Goal: Task Accomplishment & Management: Manage account settings

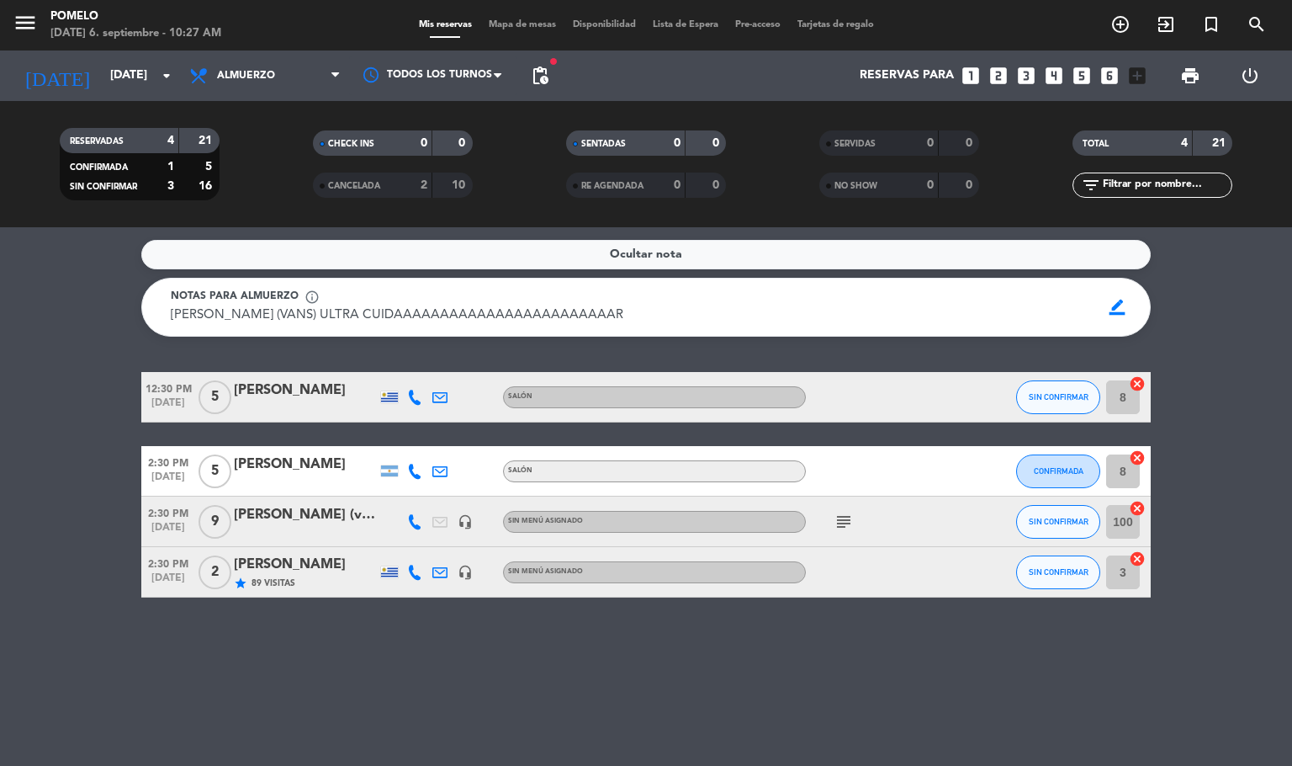
click at [565, 714] on div "Ocultar nota Notas para almuerzo info_outline [GEOGRAPHIC_DATA] (VANS) ULTRA CU…" at bounding box center [646, 496] width 1292 height 538
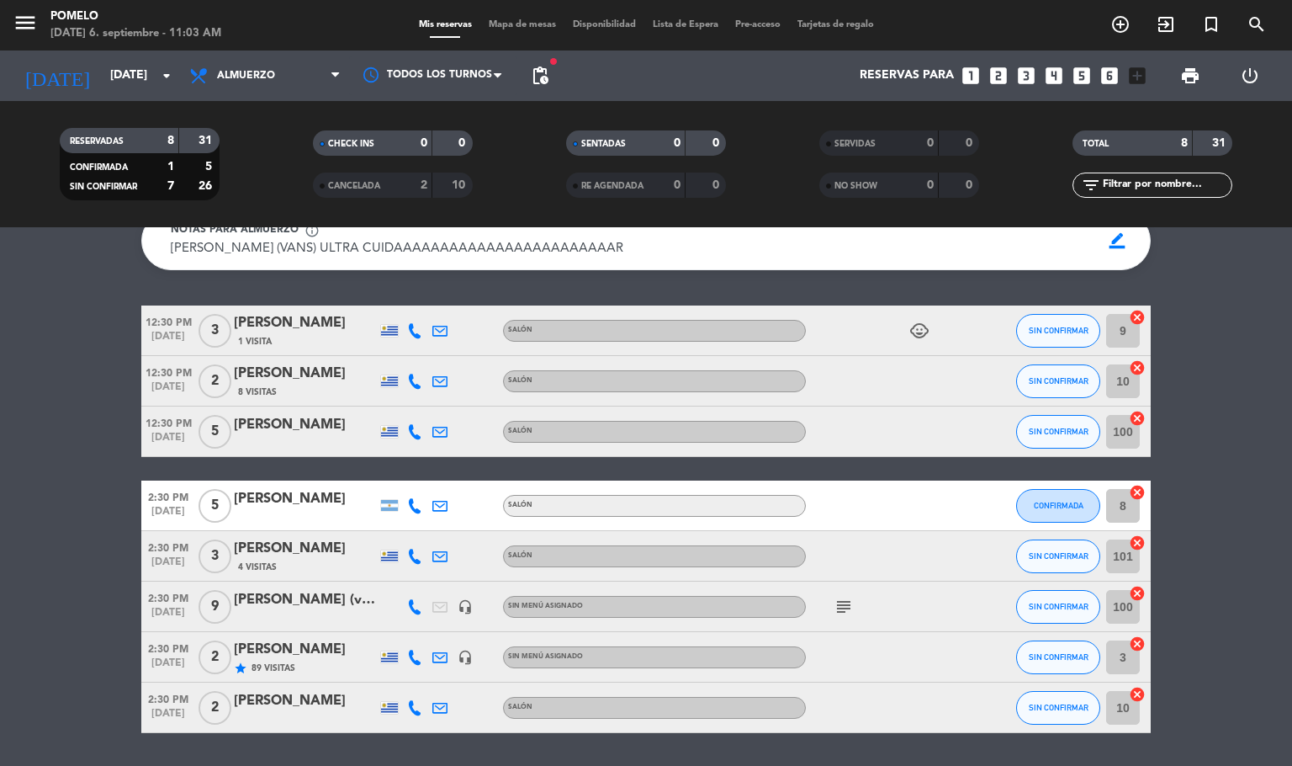
scroll to position [78, 0]
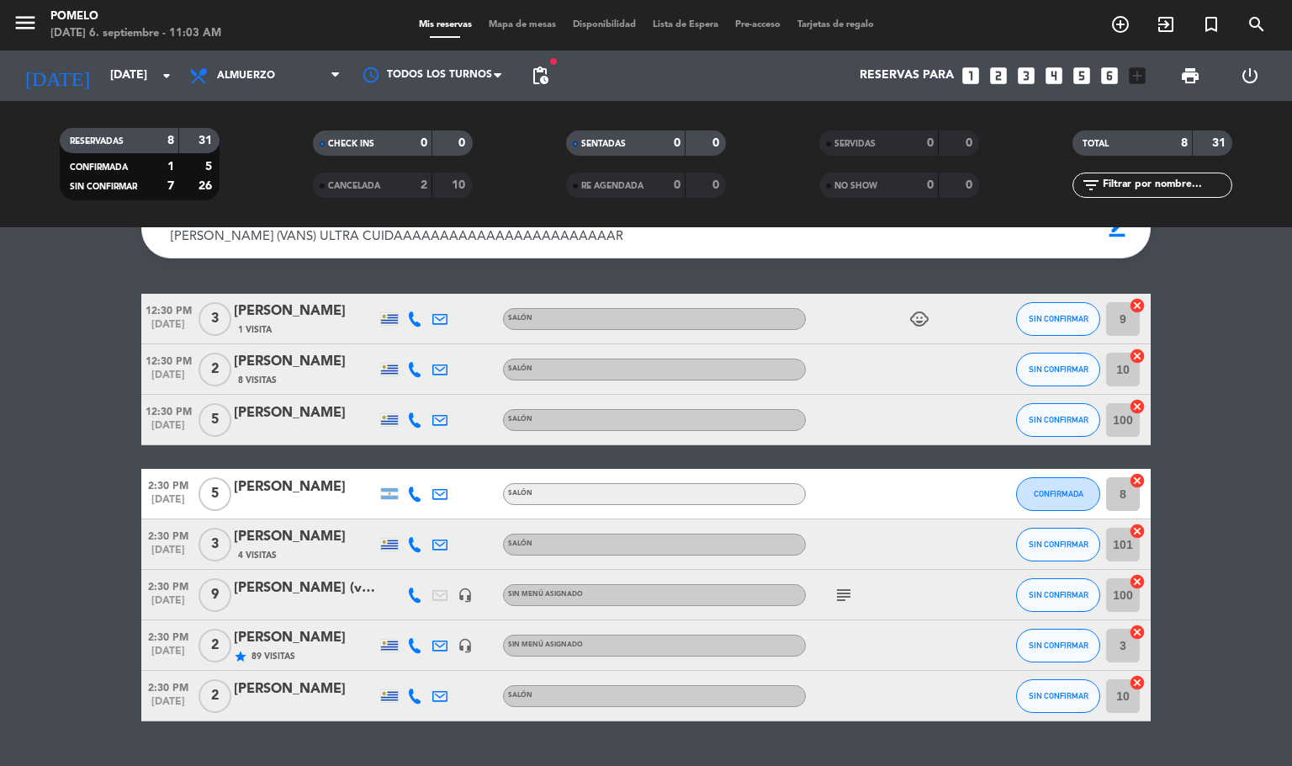
click at [416, 366] on icon at bounding box center [414, 369] width 15 height 15
click at [427, 336] on span "content_paste" at bounding box center [433, 340] width 13 height 13
click at [1267, 470] on bookings-row "12:30 PM [DATE] 3 [PERSON_NAME] 1 Visita Salón child_care SIN CONFIRMAR 9 cance…" at bounding box center [646, 507] width 1292 height 427
click at [414, 546] on icon at bounding box center [414, 544] width 15 height 15
click at [427, 516] on span "content_paste" at bounding box center [433, 515] width 13 height 13
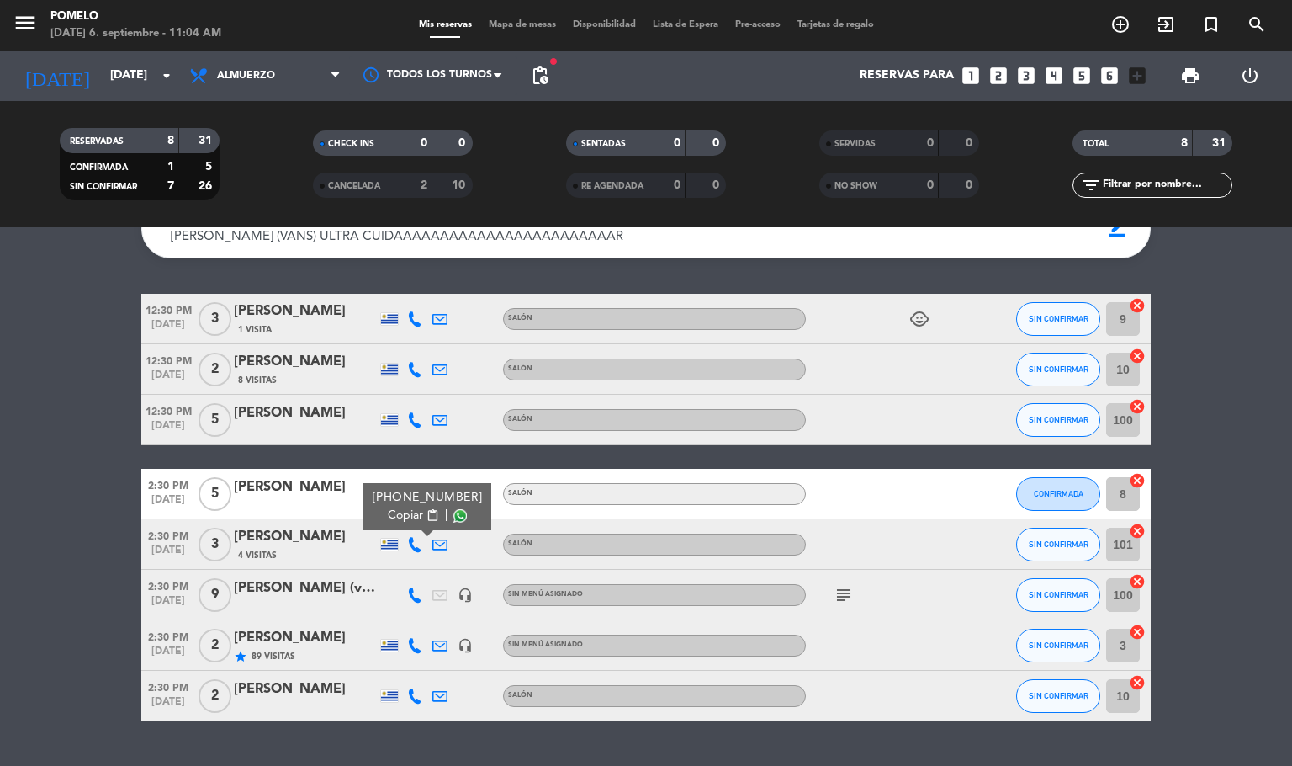
click at [574, 756] on div "Ocultar nota Notas para almuerzo info_outline [GEOGRAPHIC_DATA] (VANS) ULTRA CU…" at bounding box center [646, 496] width 1292 height 538
click at [411, 700] on icon at bounding box center [414, 695] width 15 height 15
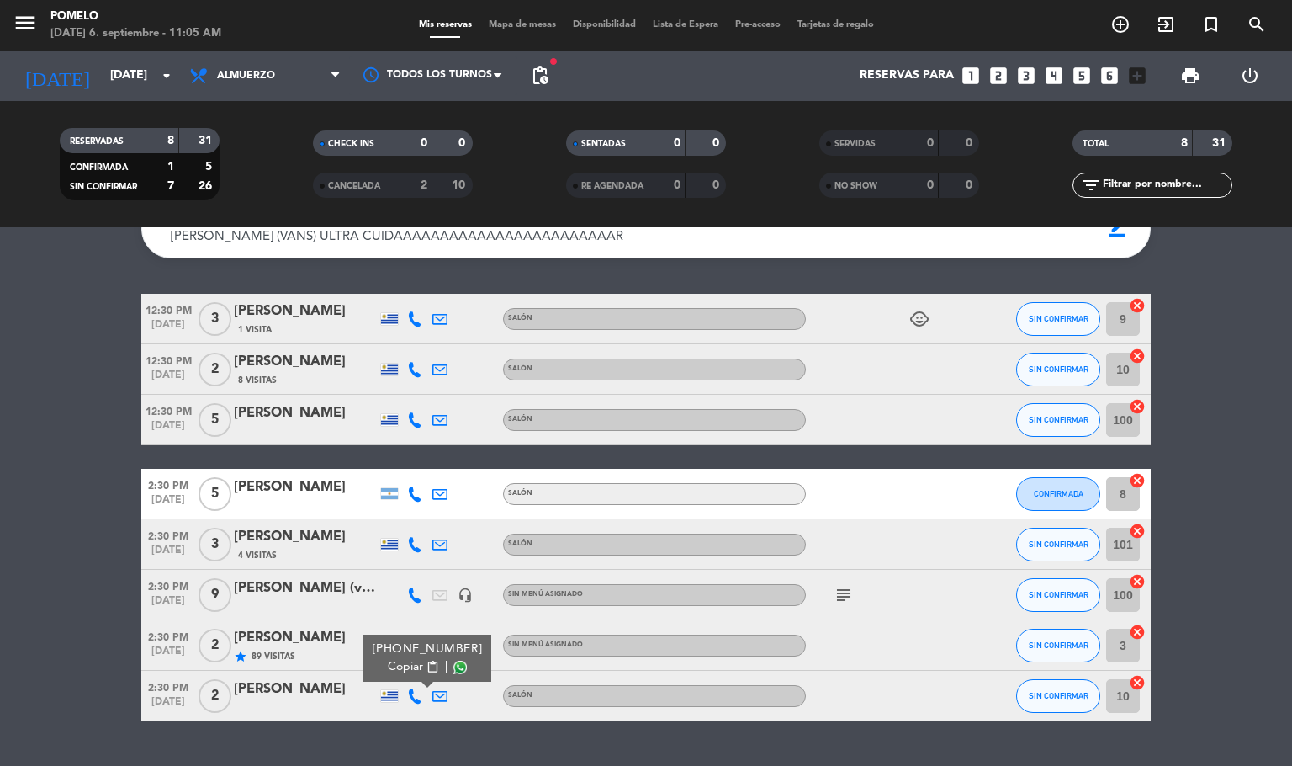
click at [427, 661] on span "content_paste" at bounding box center [433, 666] width 13 height 13
click at [1291, 520] on bookings-row "12:30 PM [DATE] 3 [PERSON_NAME] 1 Visita Salón child_care SIN CONFIRMAR 9 cance…" at bounding box center [646, 507] width 1292 height 427
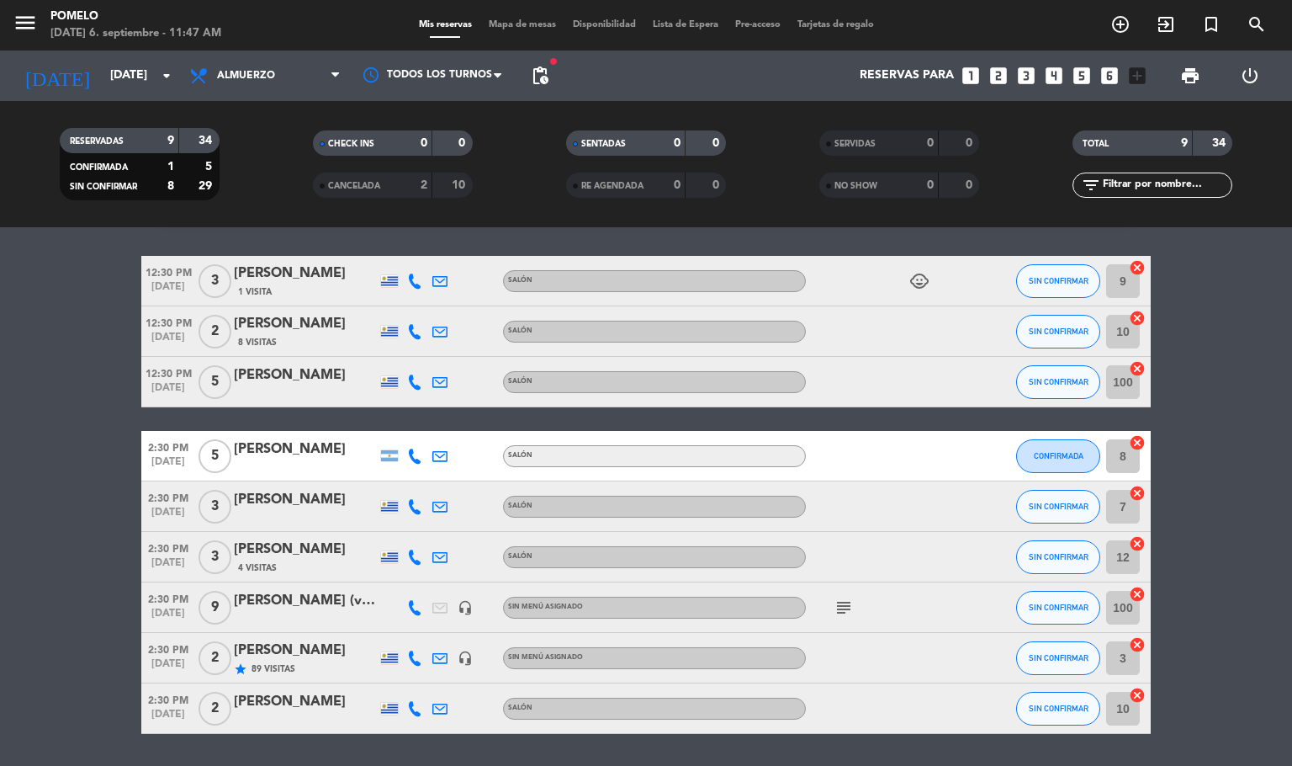
scroll to position [156, 0]
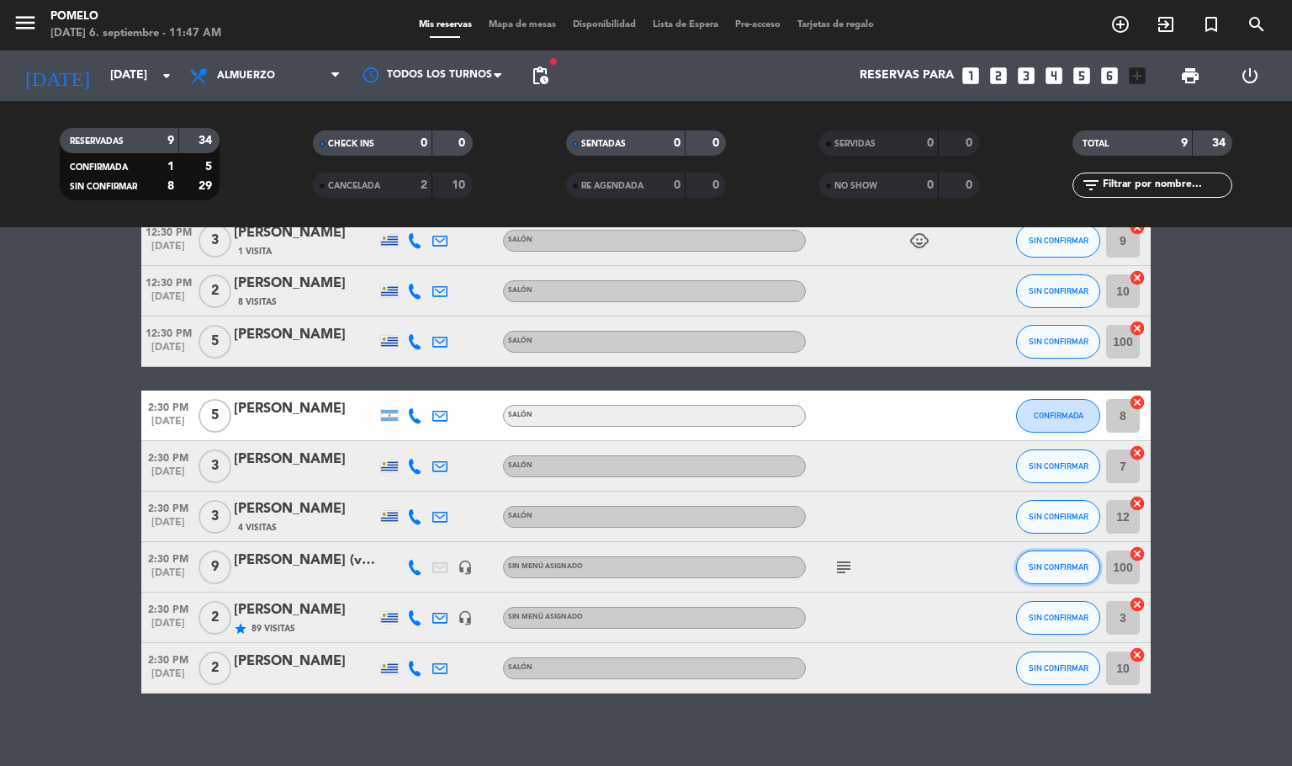
click at [1063, 566] on span "SIN CONFIRMAR" at bounding box center [1059, 566] width 60 height 9
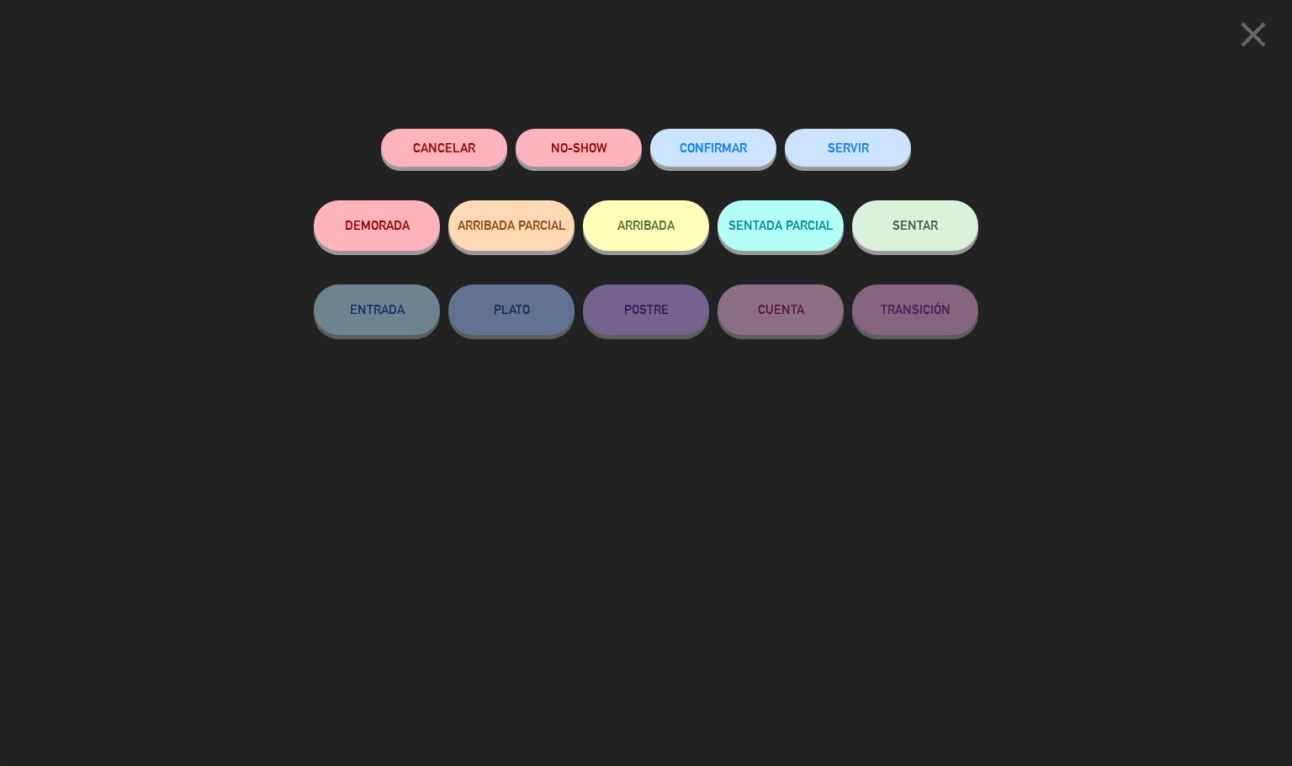
click at [742, 155] on span "CONFIRMAR" at bounding box center [713, 148] width 67 height 14
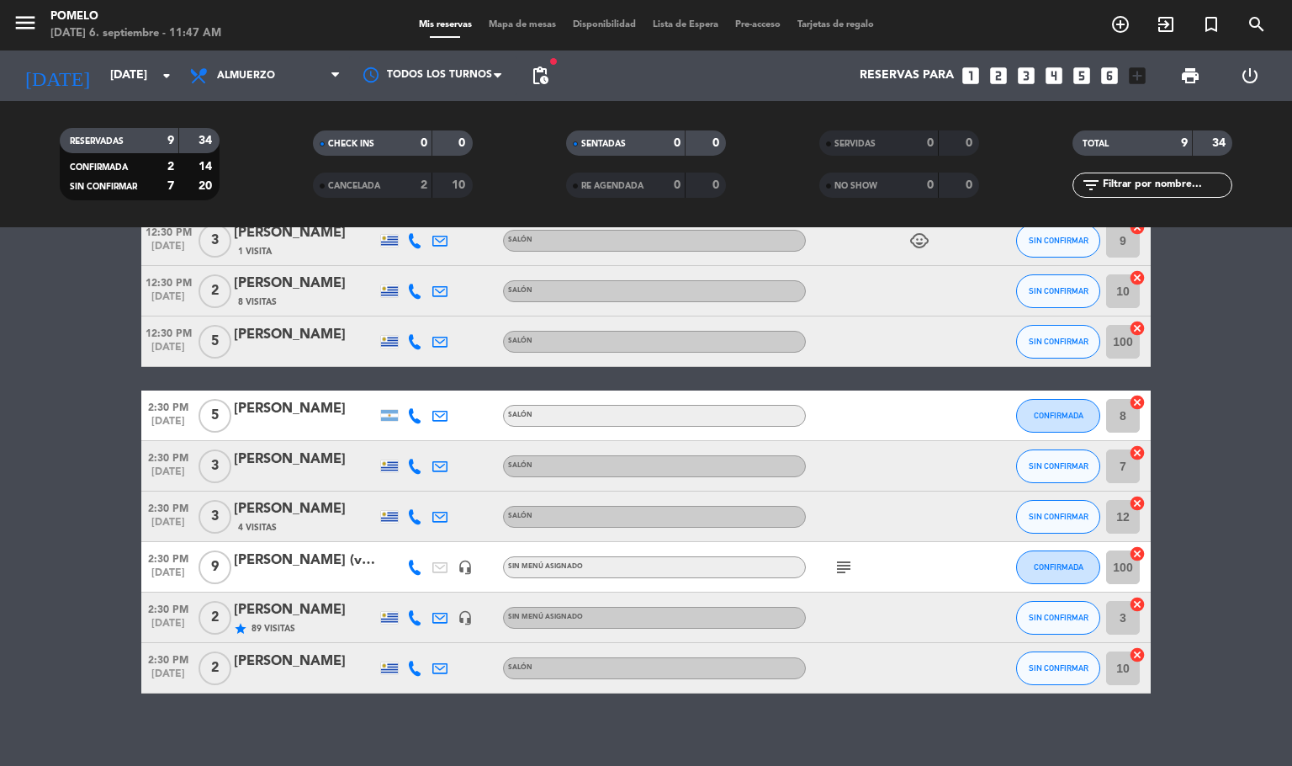
click at [1291, 427] on bookings-row "12:30 PM [DATE] 3 [PERSON_NAME] 1 Visita Salón child_care SIN CONFIRMAR 9 cance…" at bounding box center [646, 454] width 1292 height 478
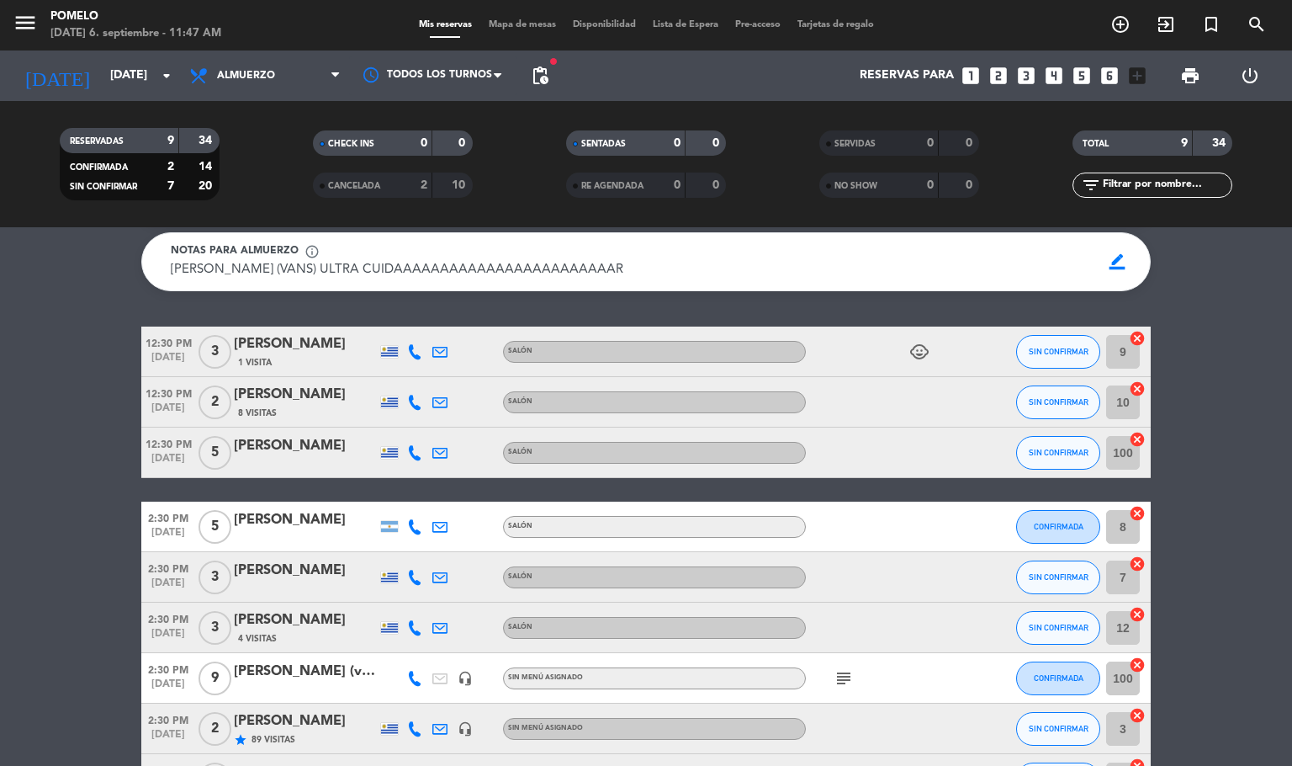
scroll to position [40, 0]
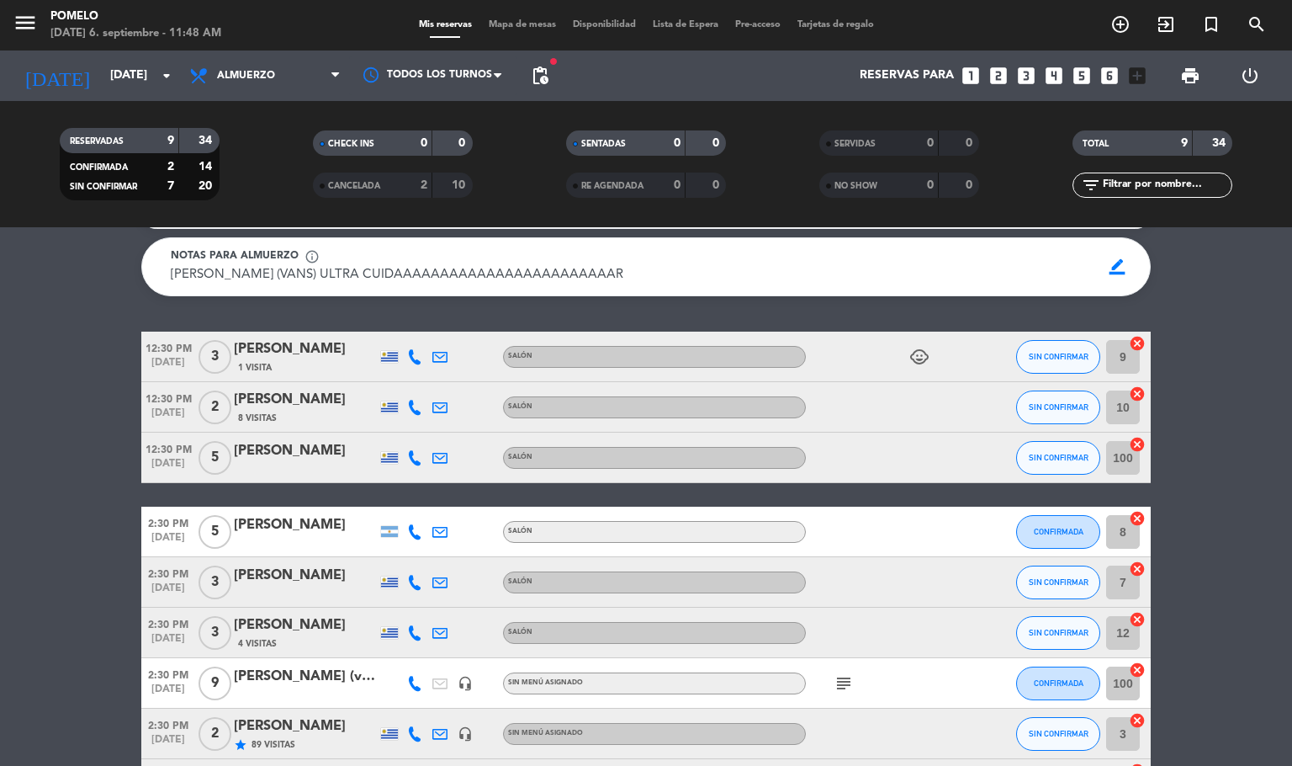
click at [503, 26] on span "Mapa de mesas" at bounding box center [522, 24] width 84 height 9
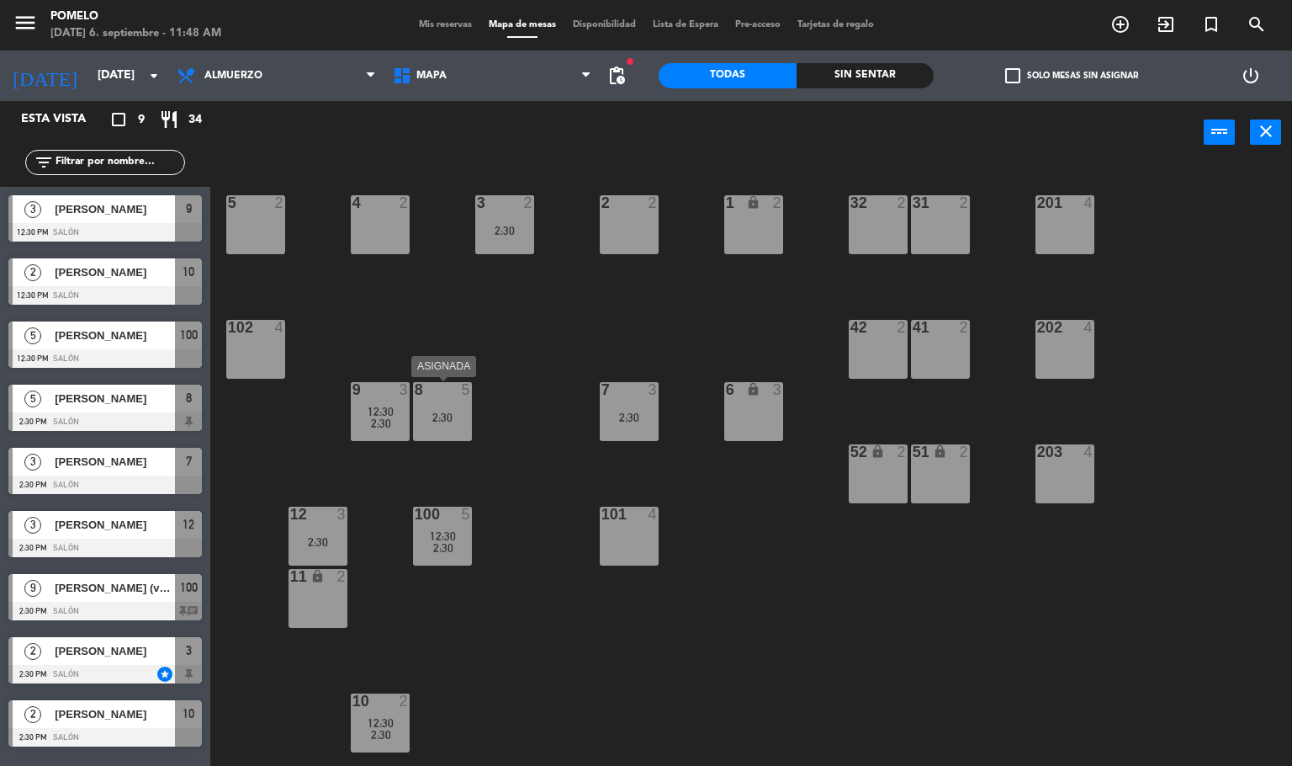
click at [444, 414] on div "2:30" at bounding box center [442, 417] width 59 height 12
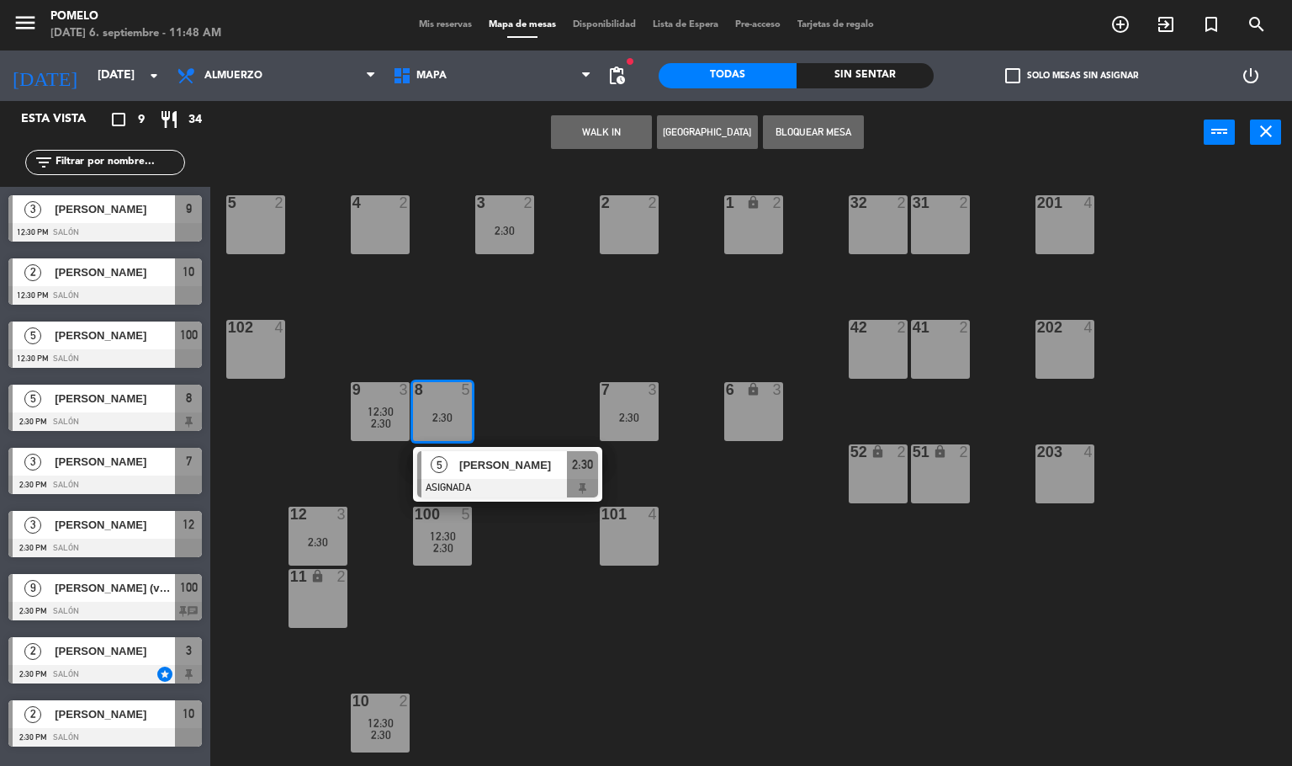
click at [490, 328] on div "4 2 3 2 2:30 2 2 1 lock 2 5 2 32 2 31 2 201 4 102 4 202 4 42 2 41 2 8 5 2:30 5 …" at bounding box center [757, 466] width 1069 height 602
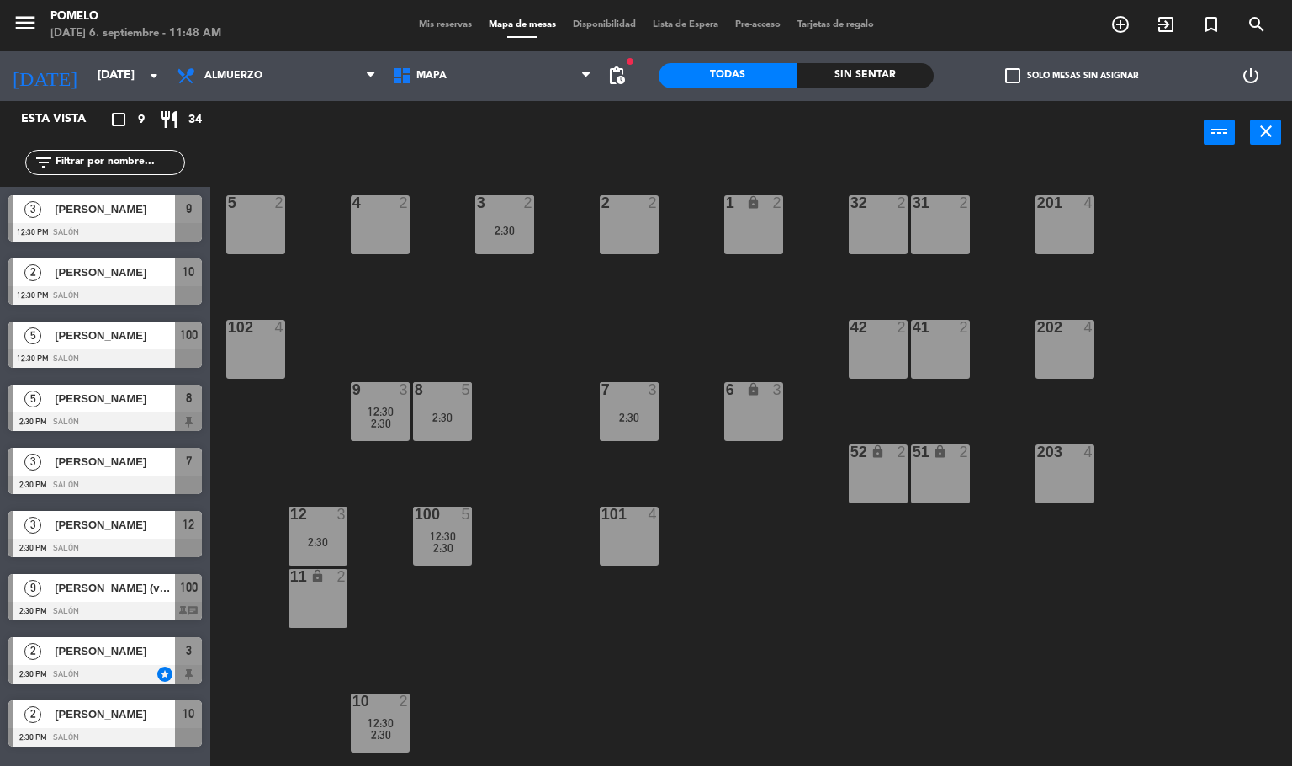
click at [469, 526] on div "100 5 12:30 2:30" at bounding box center [442, 535] width 59 height 59
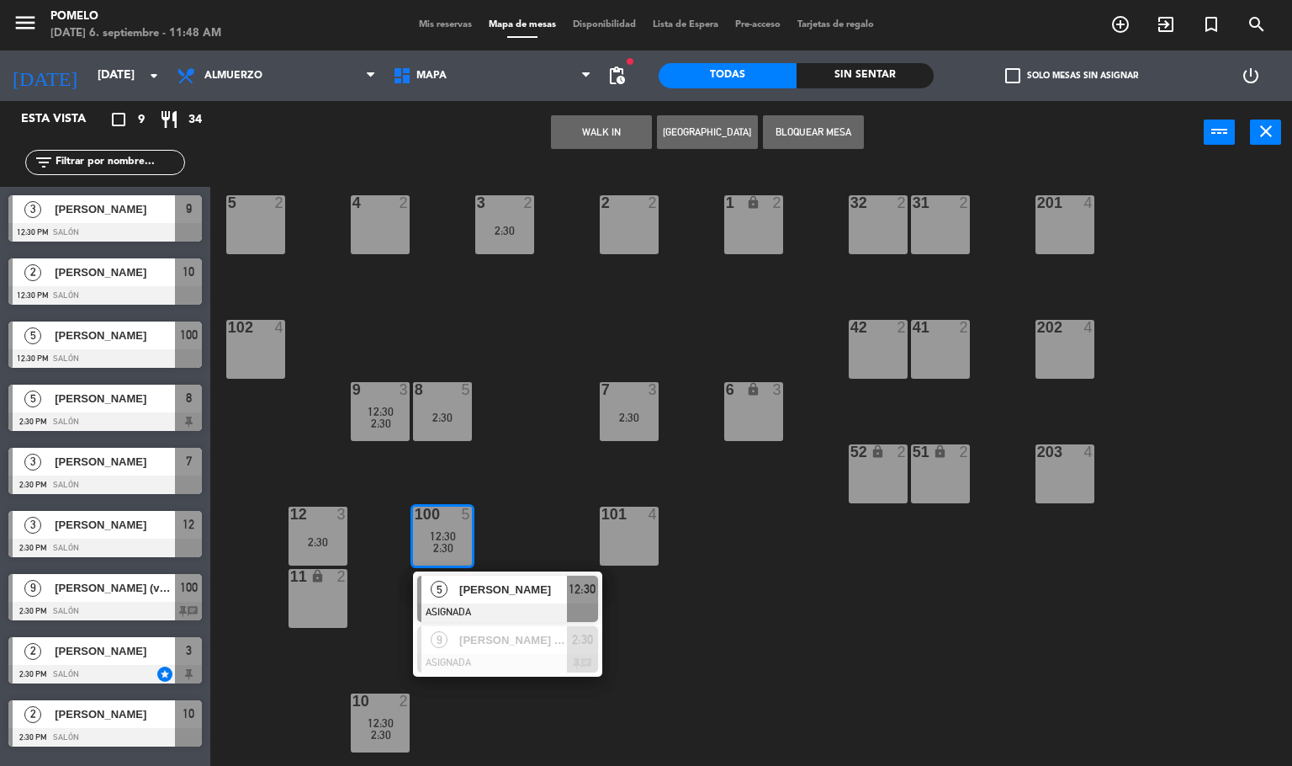
click at [521, 448] on div "4 2 3 2 2:30 2 2 1 lock 2 5 2 32 2 31 2 201 4 102 4 202 4 42 2 41 2 8 5 2:30 7 …" at bounding box center [757, 466] width 1069 height 602
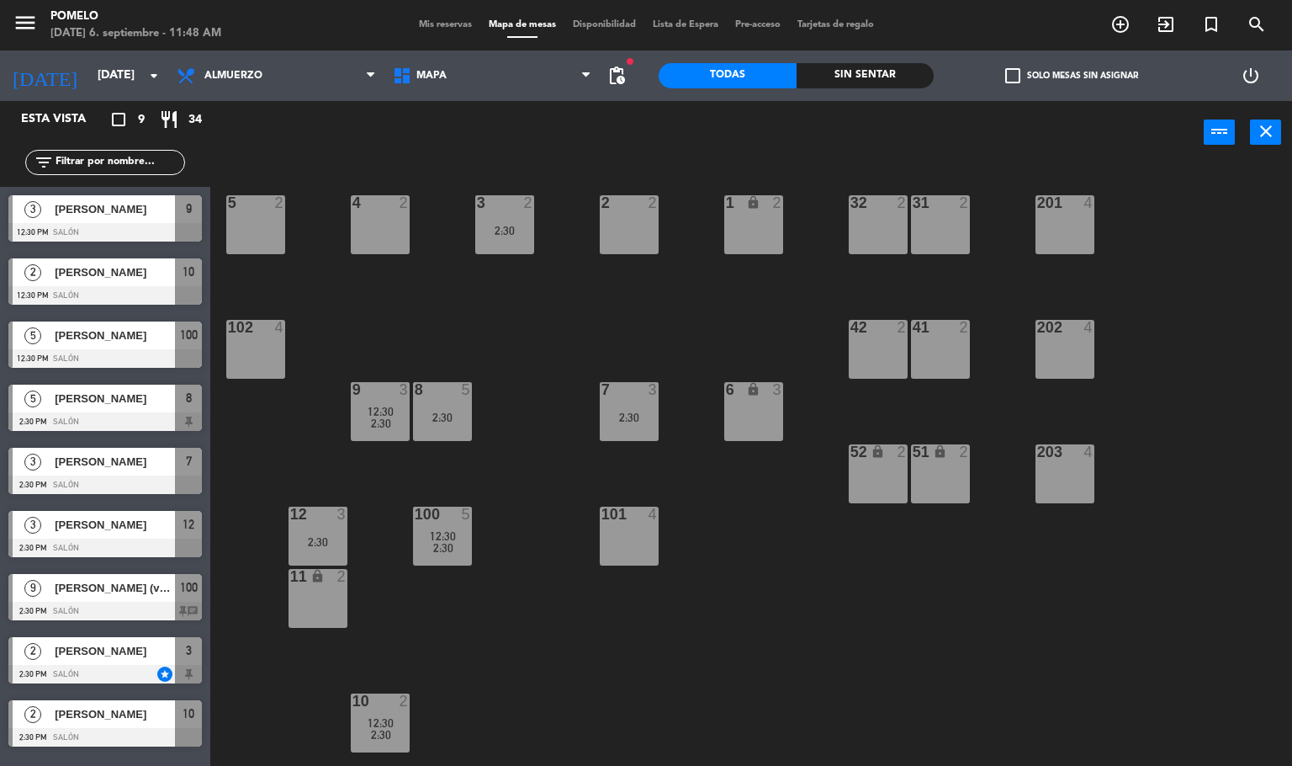
click at [458, 399] on div "8 5 2:30" at bounding box center [442, 411] width 59 height 59
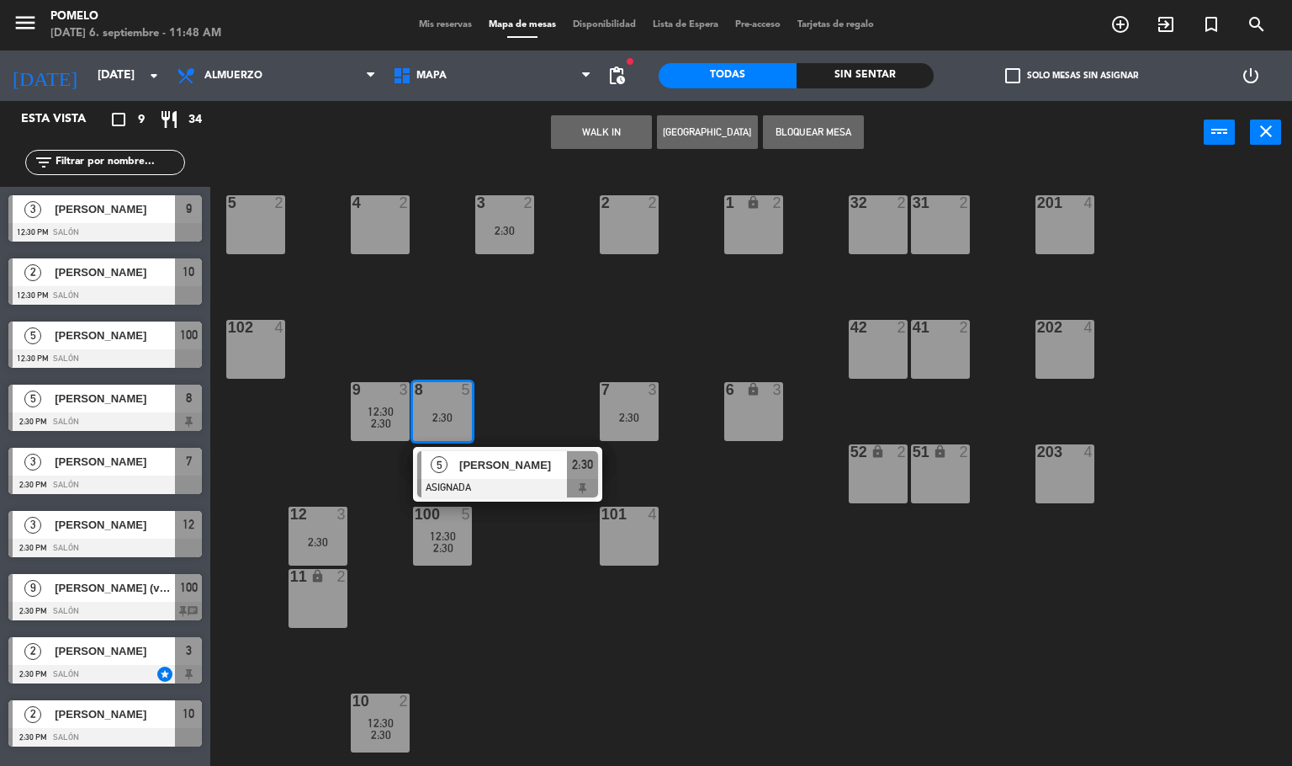
click at [452, 391] on div at bounding box center [442, 389] width 28 height 15
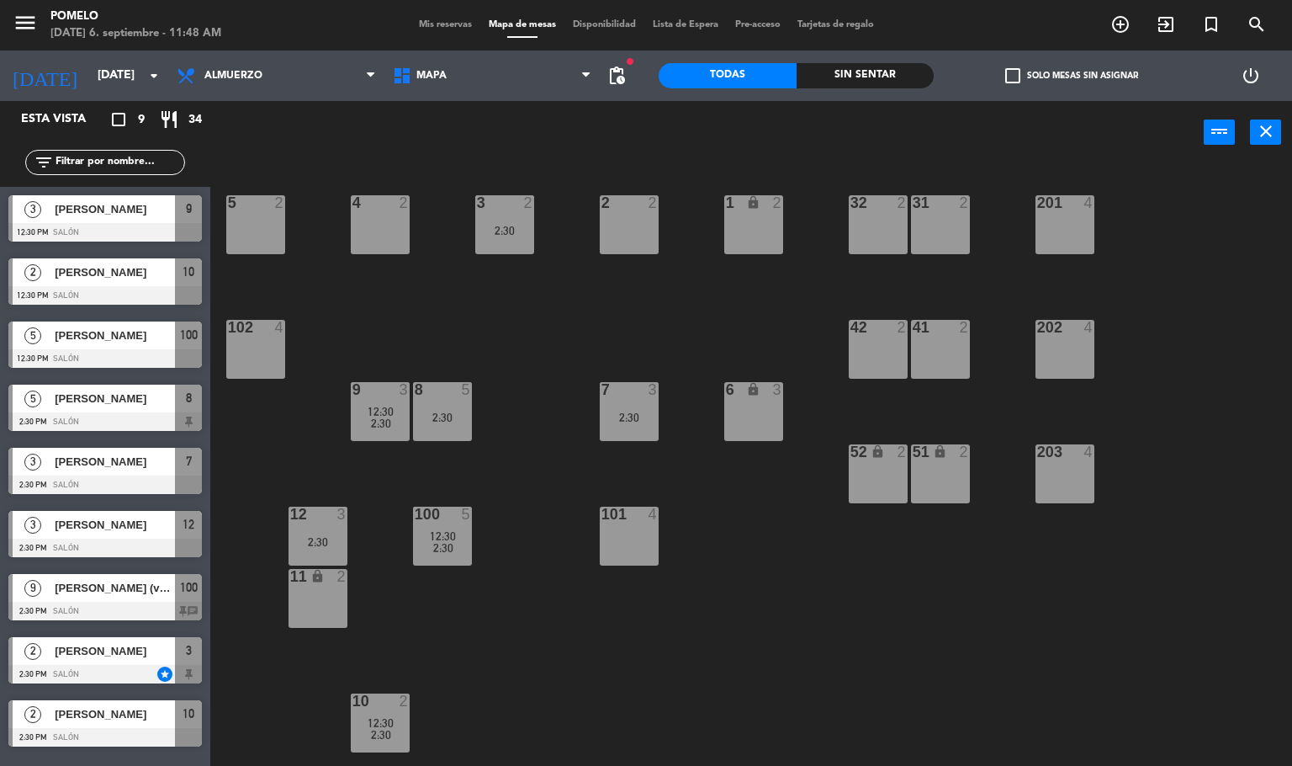
click at [586, 371] on div "4 2 3 2 2:30 2 2 1 lock 2 5 2 32 2 31 2 201 4 102 4 202 4 42 2 41 2 8 5 2:30 7 …" at bounding box center [757, 466] width 1069 height 602
click at [677, 411] on div "4 2 3 2 2:30 2 2 1 lock 2 5 2 32 2 31 2 201 4 102 4 202 4 42 2 41 2 8 5 2:30 7 …" at bounding box center [757, 466] width 1069 height 602
click at [636, 397] on div "7 3" at bounding box center [629, 390] width 59 height 17
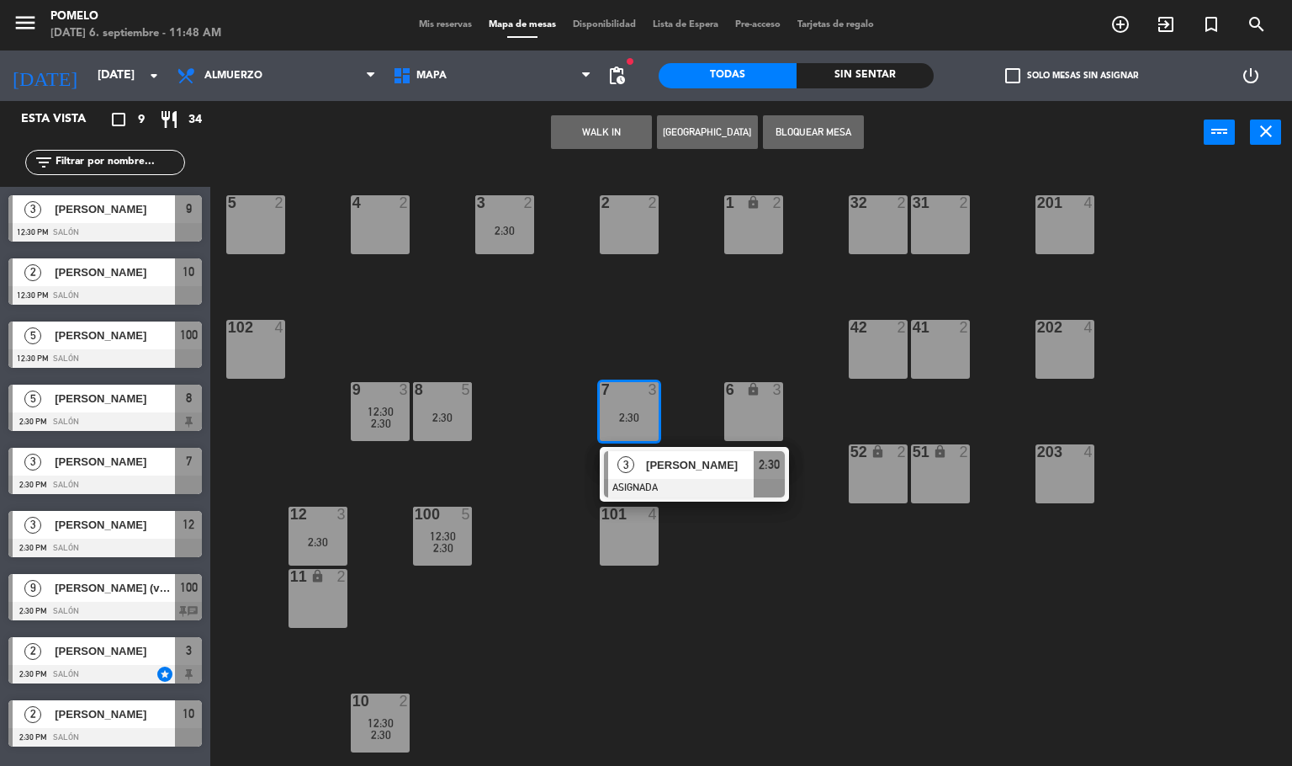
click at [497, 359] on div "4 2 3 2 2:30 2 2 1 lock 2 5 2 32 2 31 2 201 4 102 4 202 4 42 2 41 2 8 5 2:30 7 …" at bounding box center [757, 466] width 1069 height 602
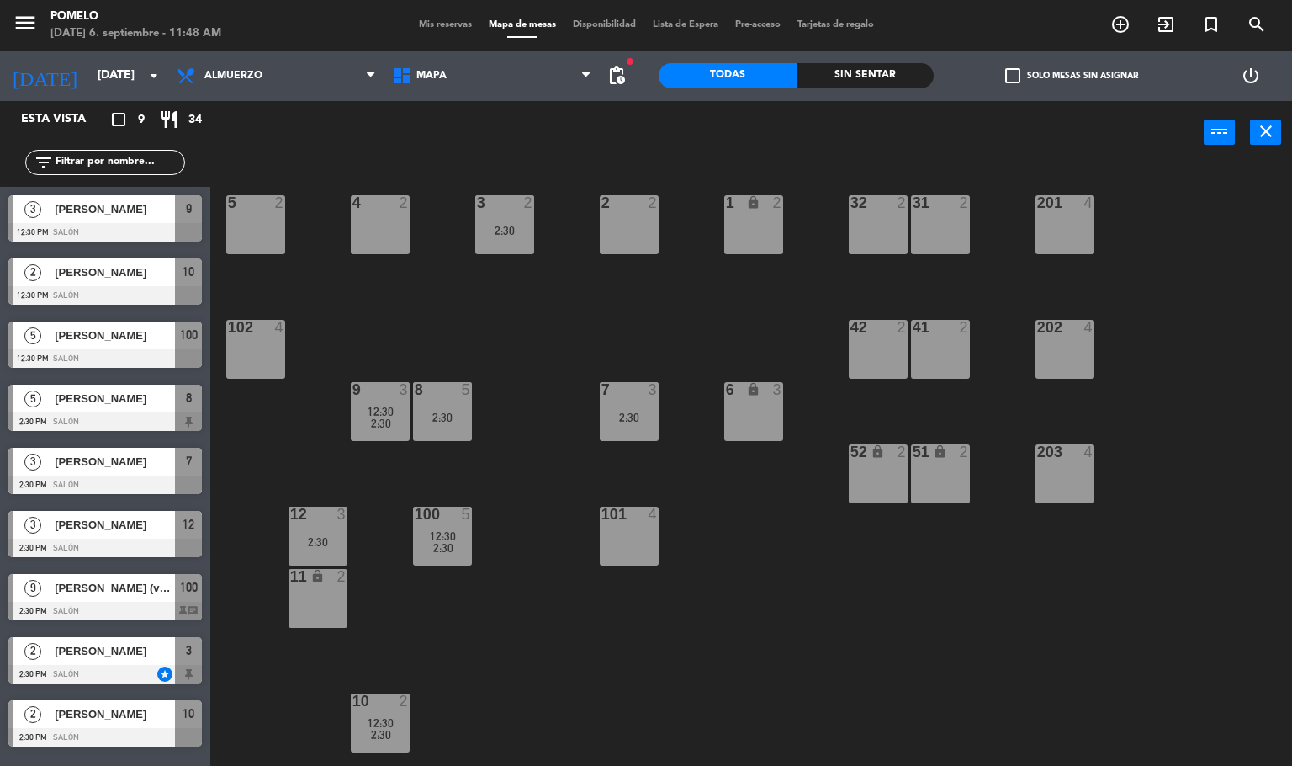
click at [396, 415] on div "12:30" at bounding box center [380, 412] width 59 height 12
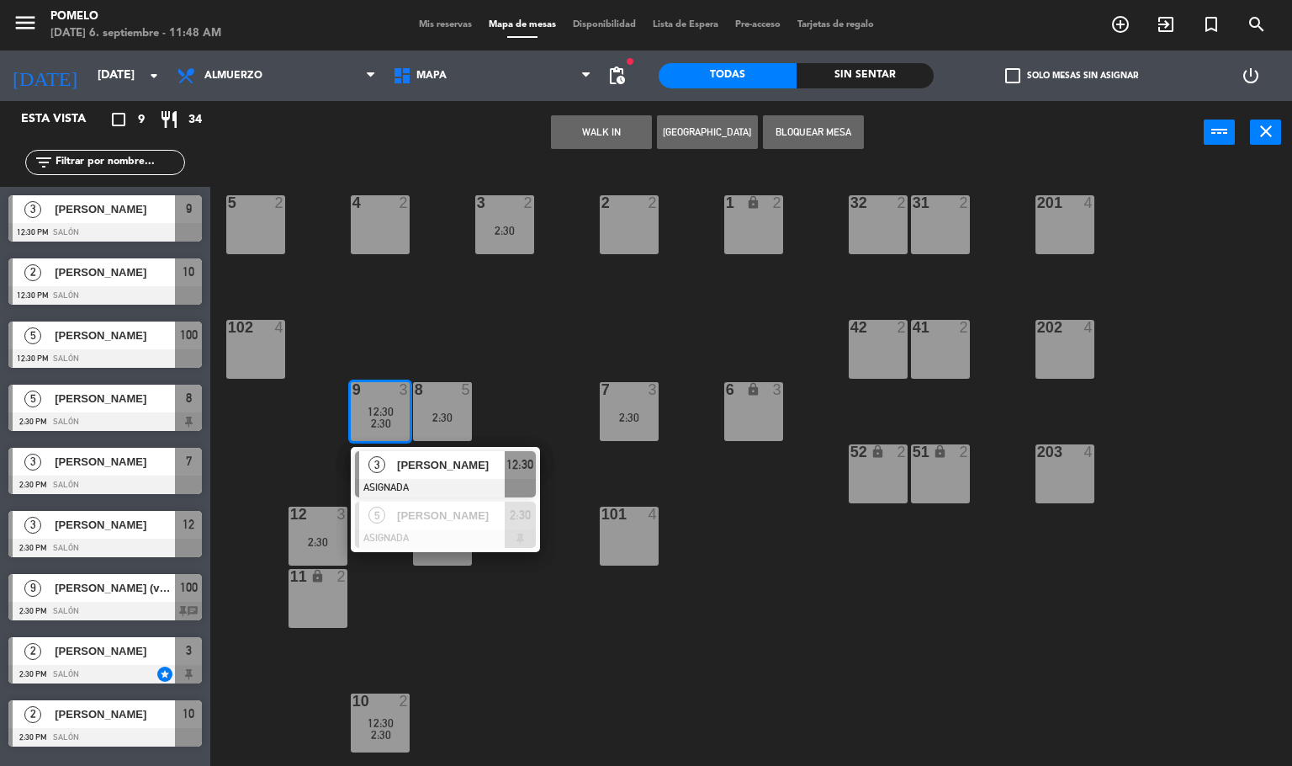
click at [336, 505] on div "4 2 3 2 2:30 2 2 1 lock 2 5 2 32 2 31 2 201 4 102 4 202 4 42 2 41 2 8 5 2:30 7 …" at bounding box center [757, 466] width 1069 height 602
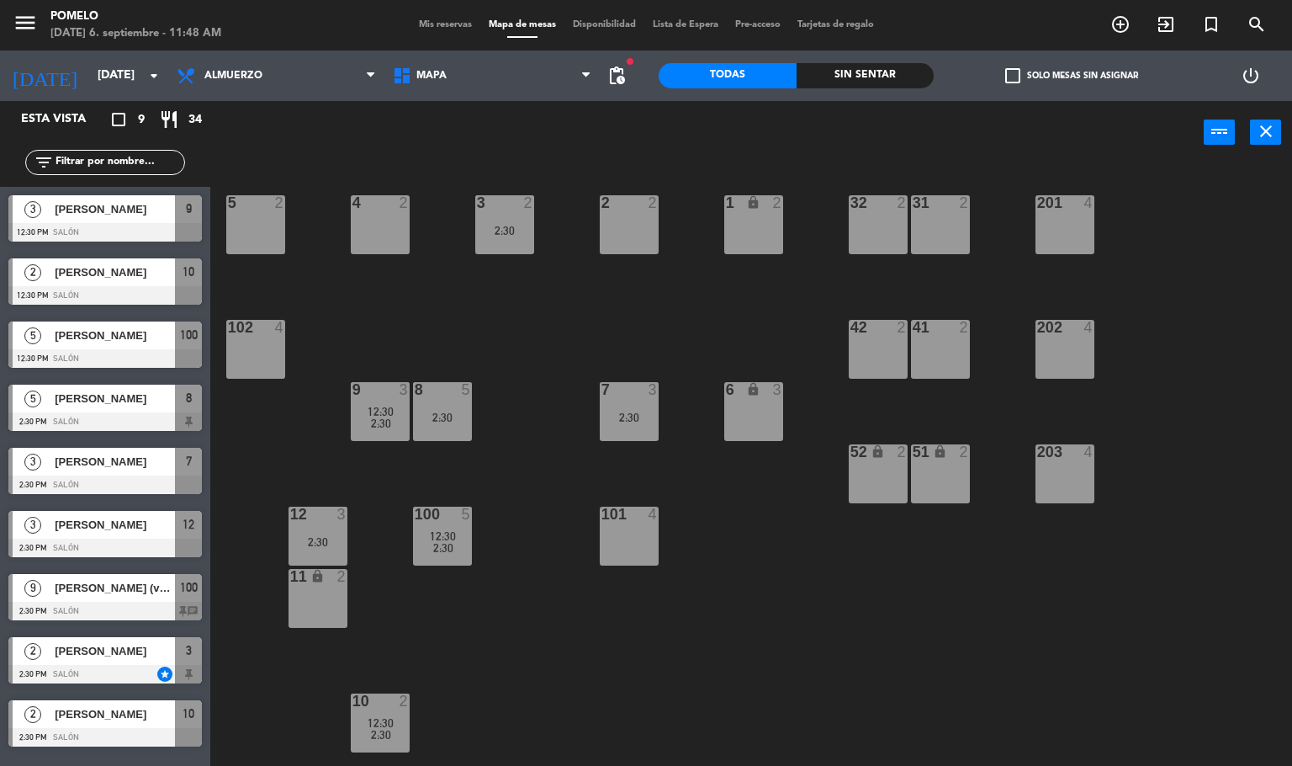
click at [331, 530] on div "12 3 2:30" at bounding box center [318, 535] width 59 height 59
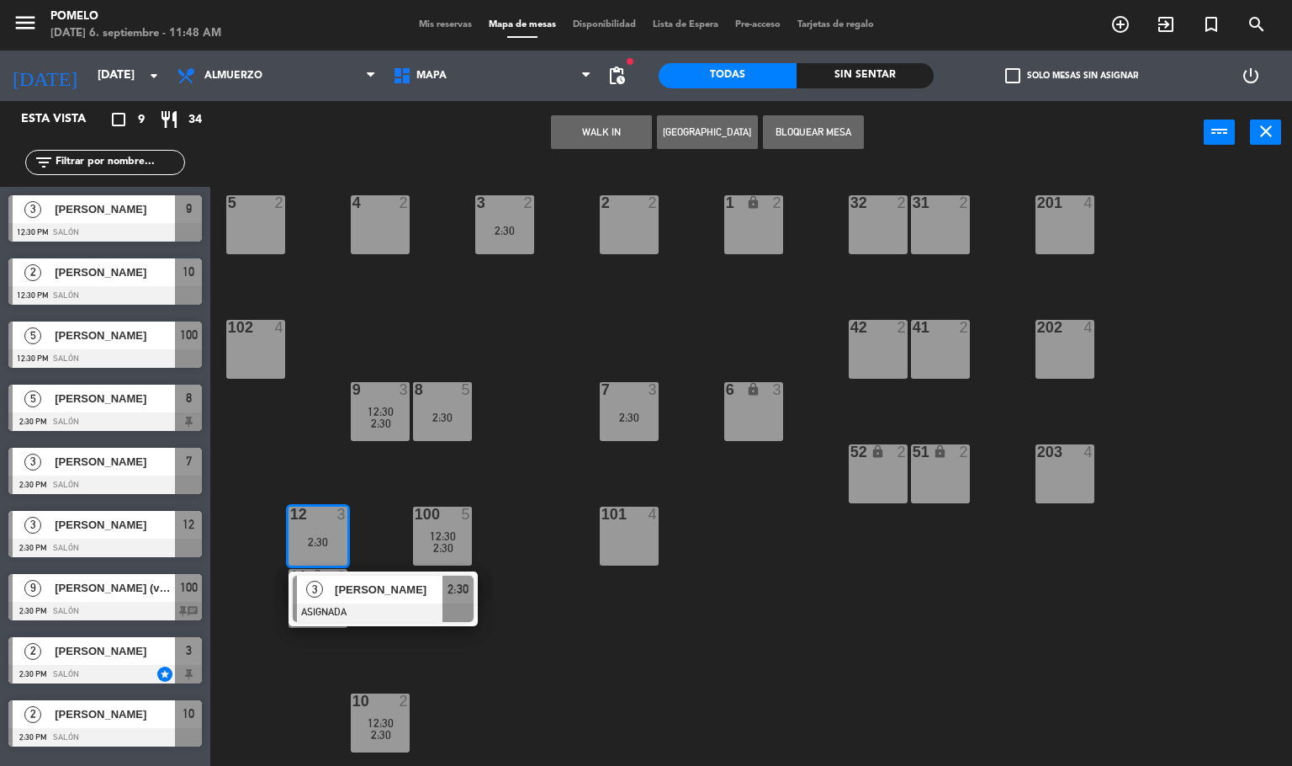
click at [401, 417] on div "2:30" at bounding box center [380, 423] width 59 height 12
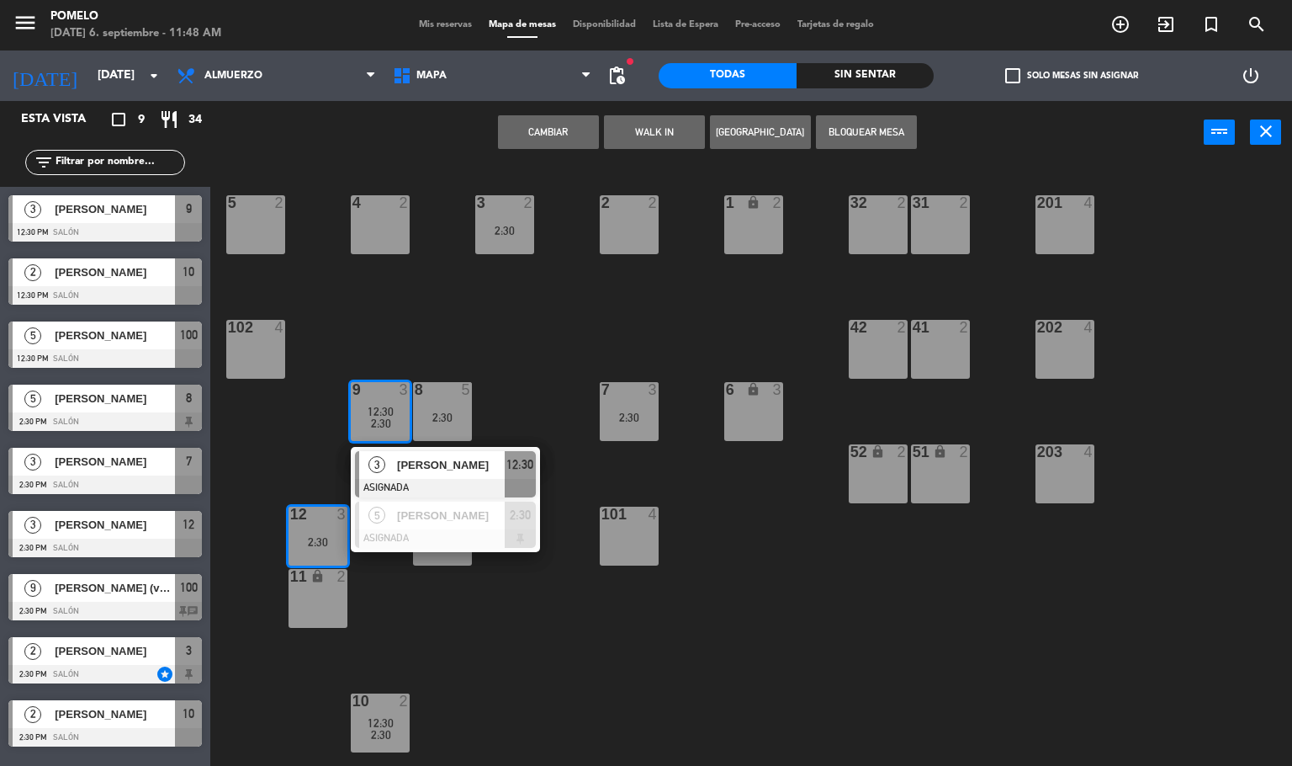
click at [349, 301] on div "4 2 3 2 2:30 2 2 1 lock 2 5 2 32 2 31 2 201 4 102 4 202 4 42 2 41 2 8 5 2:30 7 …" at bounding box center [757, 466] width 1069 height 602
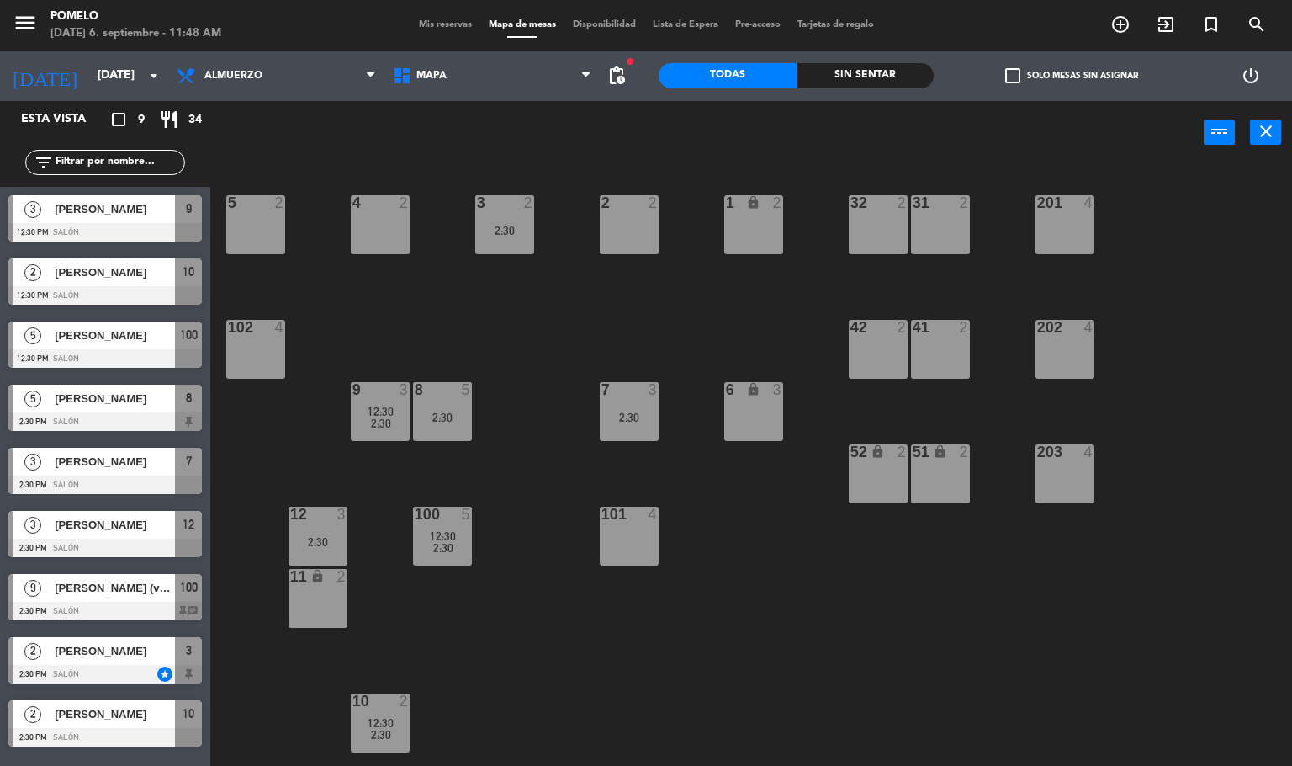
click at [362, 407] on div "12:30" at bounding box center [380, 412] width 59 height 12
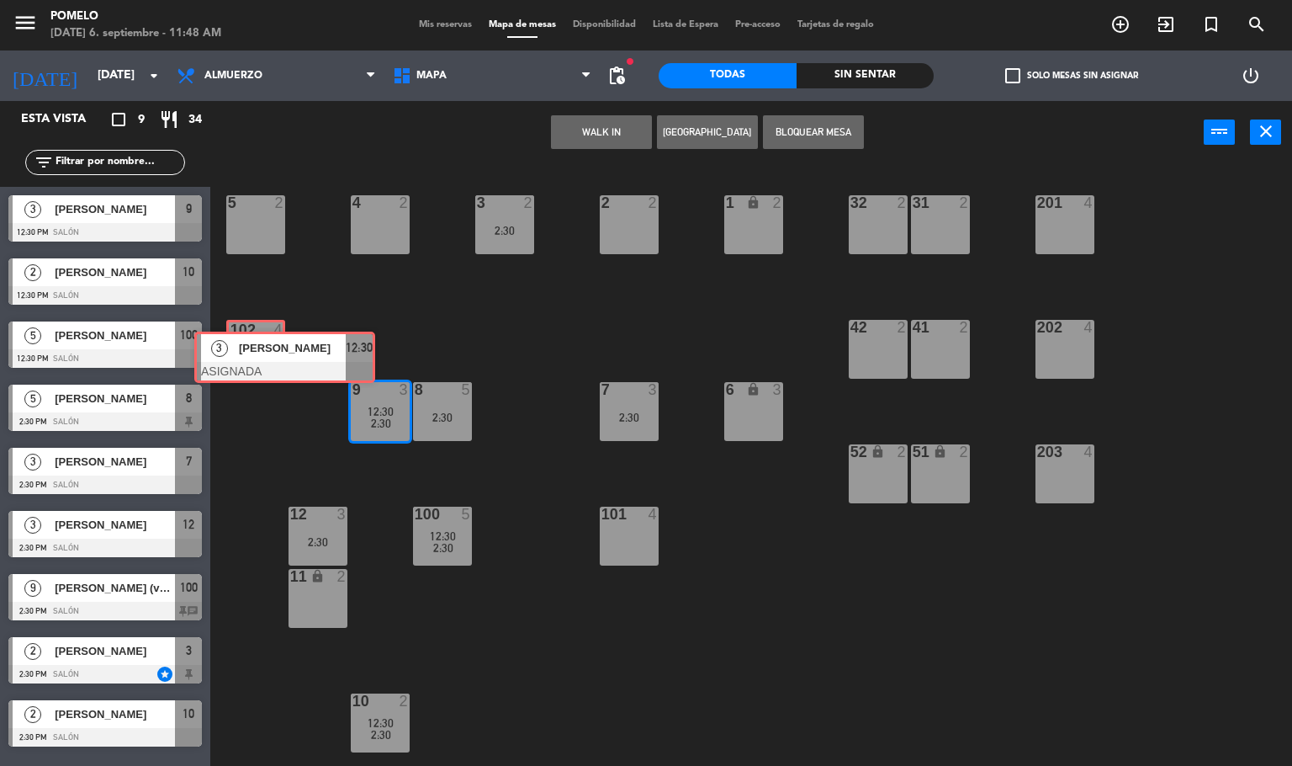
drag, startPoint x: 437, startPoint y: 460, endPoint x: 276, endPoint y: 341, distance: 200.2
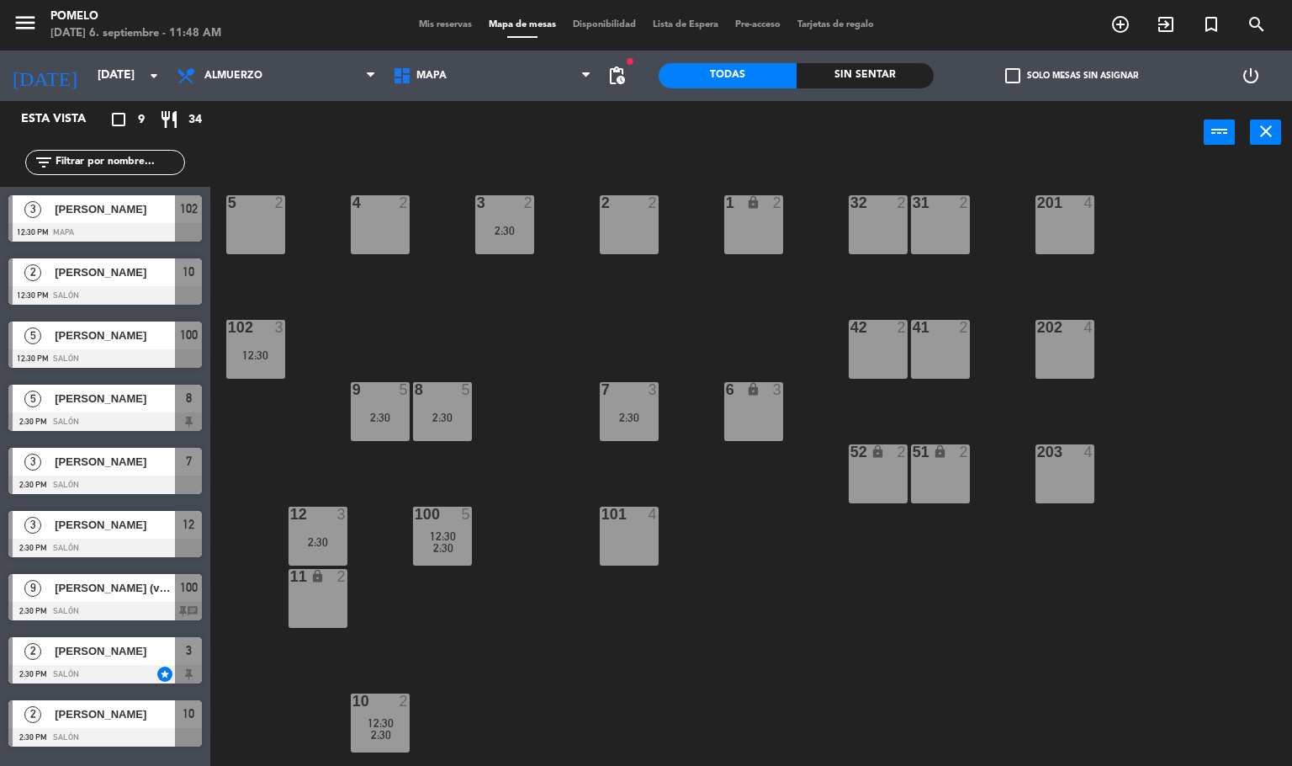
click at [369, 346] on div "4 2 3 2 2:30 2 2 1 lock 2 5 2 32 2 31 2 201 4 102 3 12:30 202 4 42 2 41 2 8 5 2…" at bounding box center [757, 466] width 1069 height 602
click at [411, 439] on div "4 2 3 2 2:30 2 2 1 lock 2 5 2 32 2 31 2 201 4 102 3 12:30 202 4 42 2 41 2 8 5 2…" at bounding box center [757, 466] width 1069 height 602
click at [411, 422] on div "4 2 3 2 2:30 2 2 1 lock 2 5 2 32 2 31 2 201 4 102 3 12:30 202 4 42 2 41 2 8 5 2…" at bounding box center [757, 466] width 1069 height 602
click at [387, 405] on div "9 5 2:30" at bounding box center [380, 411] width 59 height 59
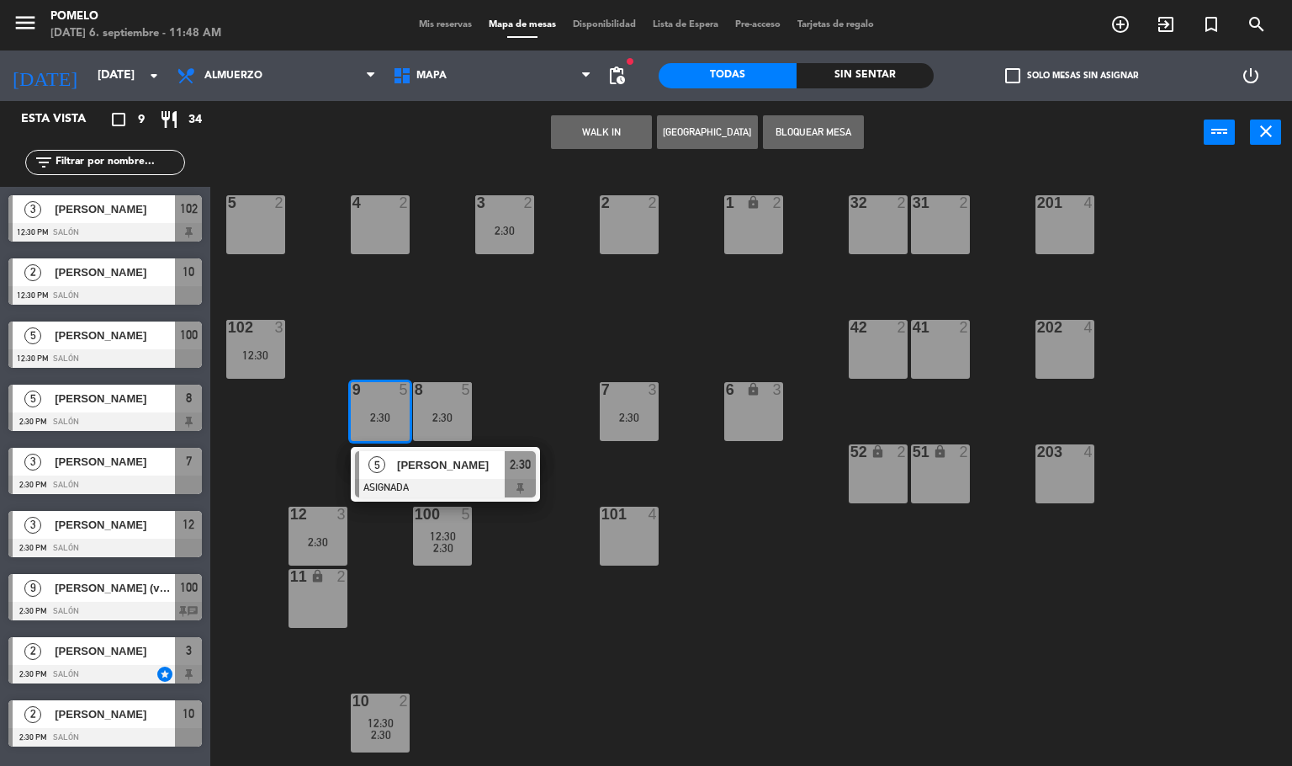
click at [624, 290] on div "4 2 3 2 2:30 2 2 1 lock 2 5 2 32 2 31 2 201 4 102 3 12:30 202 4 42 2 41 2 8 5 2…" at bounding box center [757, 466] width 1069 height 602
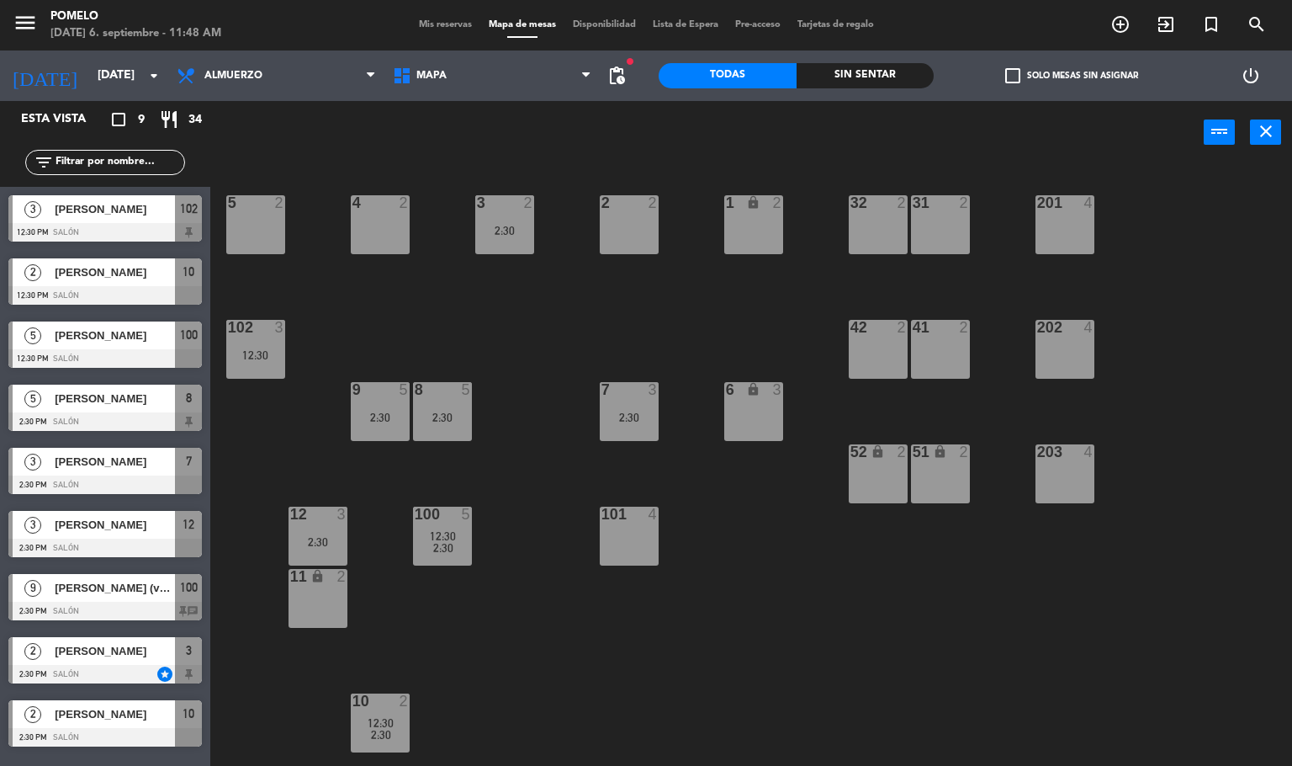
click at [518, 220] on div "3 2 2:30" at bounding box center [504, 224] width 59 height 59
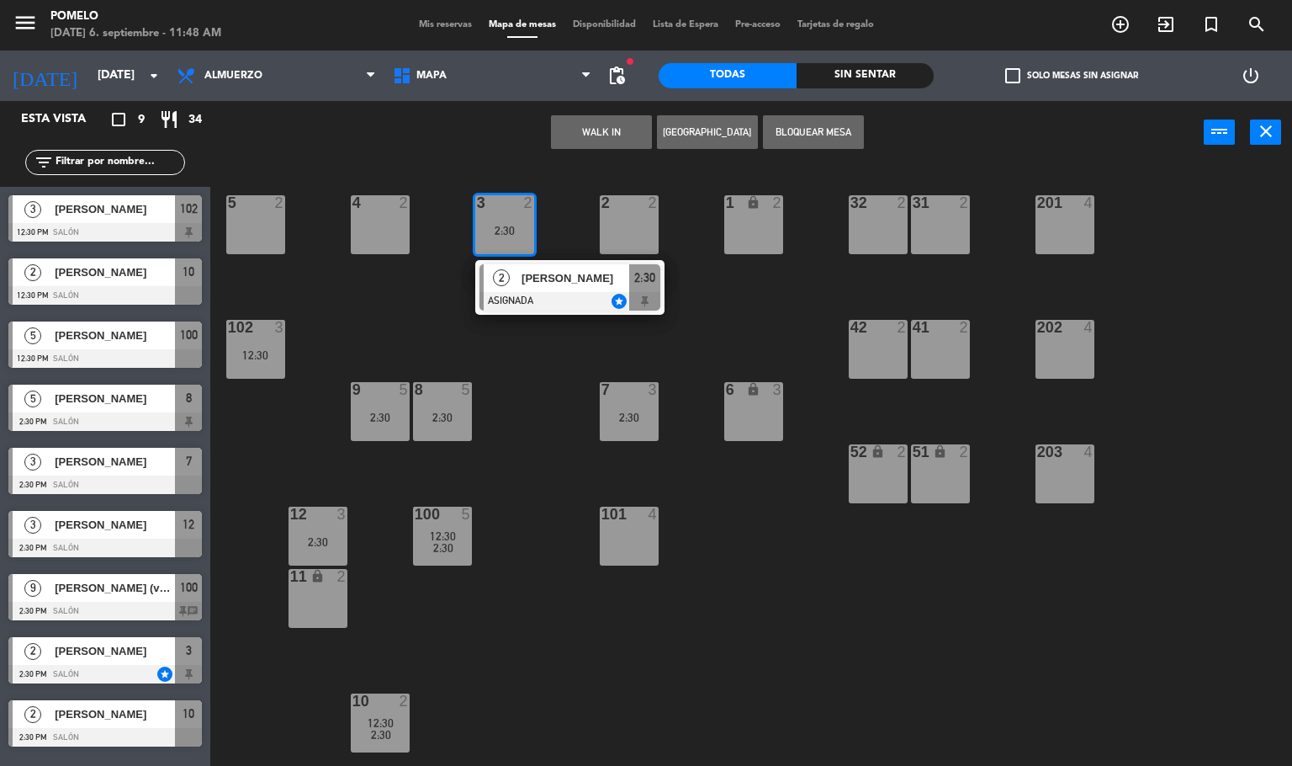
click at [556, 204] on div "4 2 3 2 2:30 2 [PERSON_NAME] ASIGNADA star 2:30 2 2 1 lock 2 5 2 32 2 31 2 201 …" at bounding box center [757, 466] width 1069 height 602
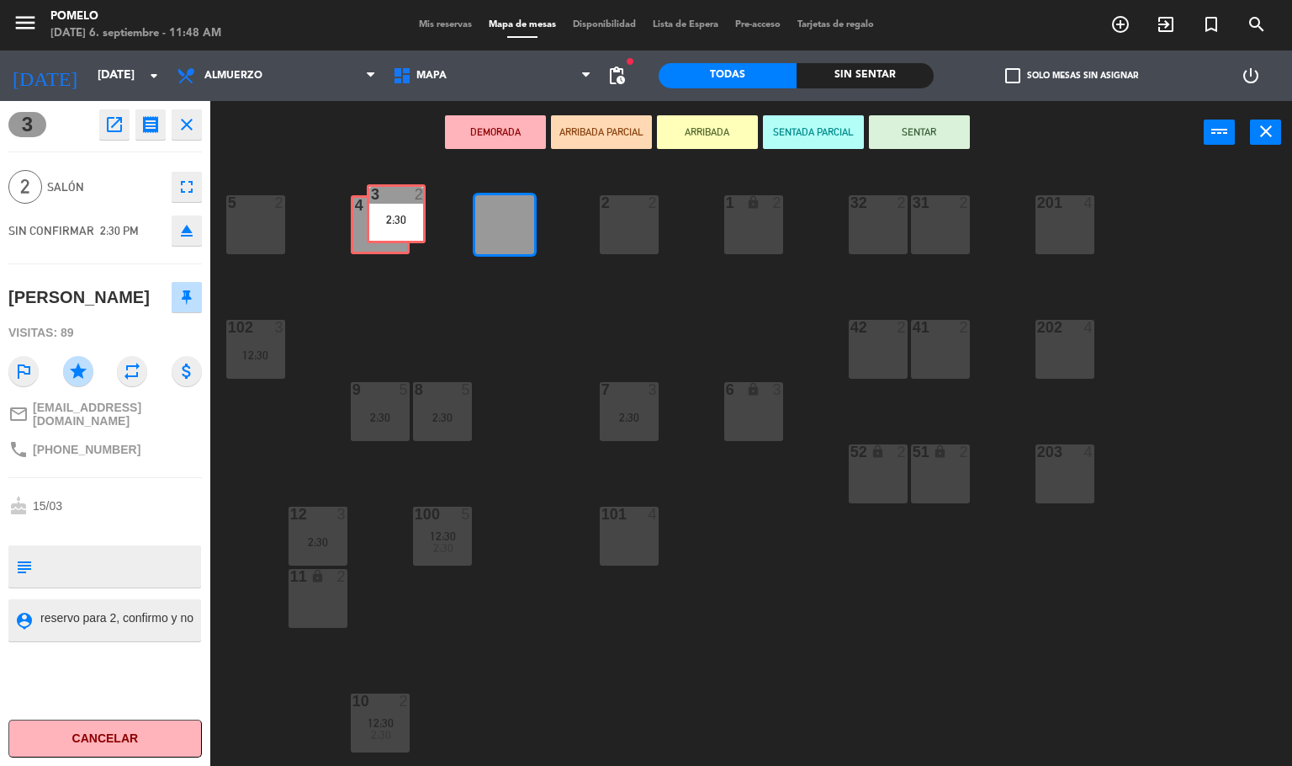
drag, startPoint x: 488, startPoint y: 215, endPoint x: 377, endPoint y: 210, distance: 111.2
click at [377, 210] on div "4 2 3 2 2:30 3 2 2:30 2 2 1 lock 2 5 2 32 2 31 2 201 4 102 3 12:30 202 4 42 2 4…" at bounding box center [757, 466] width 1069 height 602
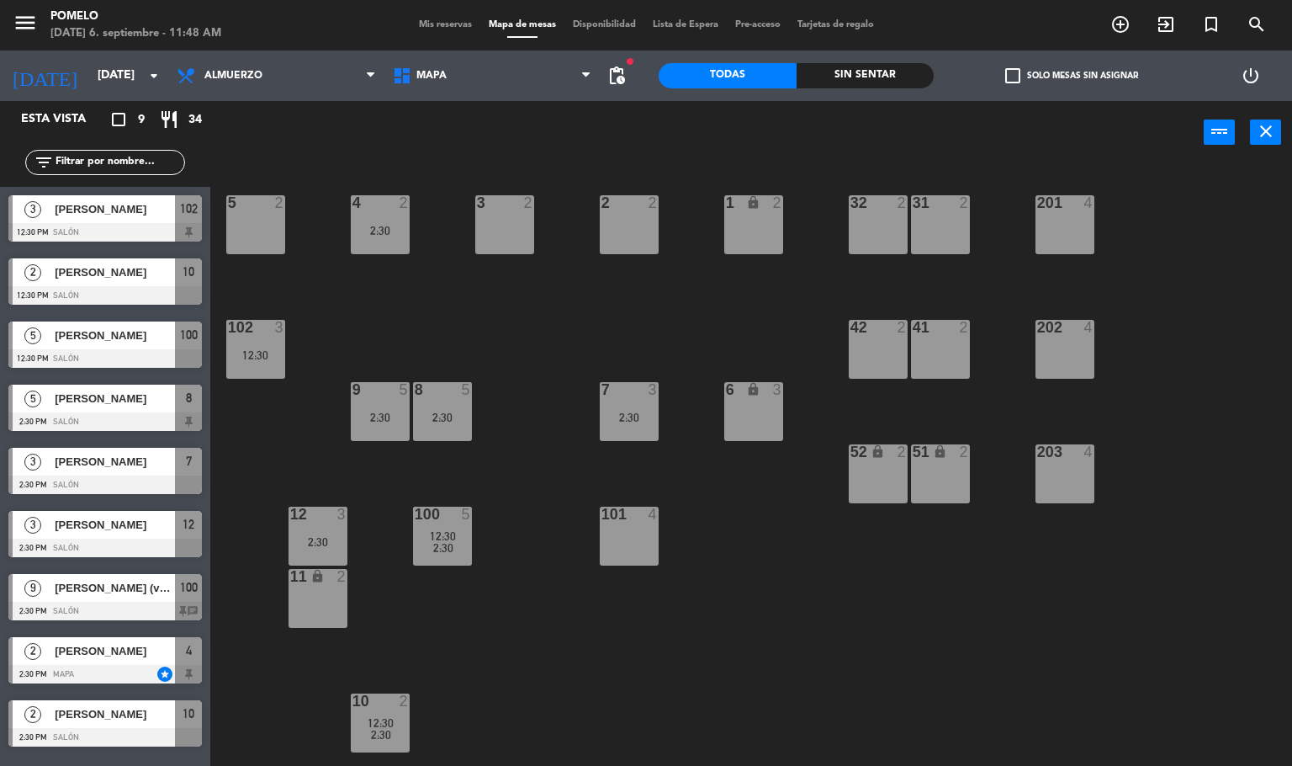
click at [369, 109] on div "power_input close" at bounding box center [707, 133] width 994 height 64
click at [660, 411] on div "4 2 2:30 3 2 2 2 1 lock 2 5 2 32 2 31 2 201 4 102 3 12:30 202 4 42 2 41 2 8 5 2…" at bounding box center [757, 466] width 1069 height 602
click at [632, 390] on div at bounding box center [629, 389] width 28 height 15
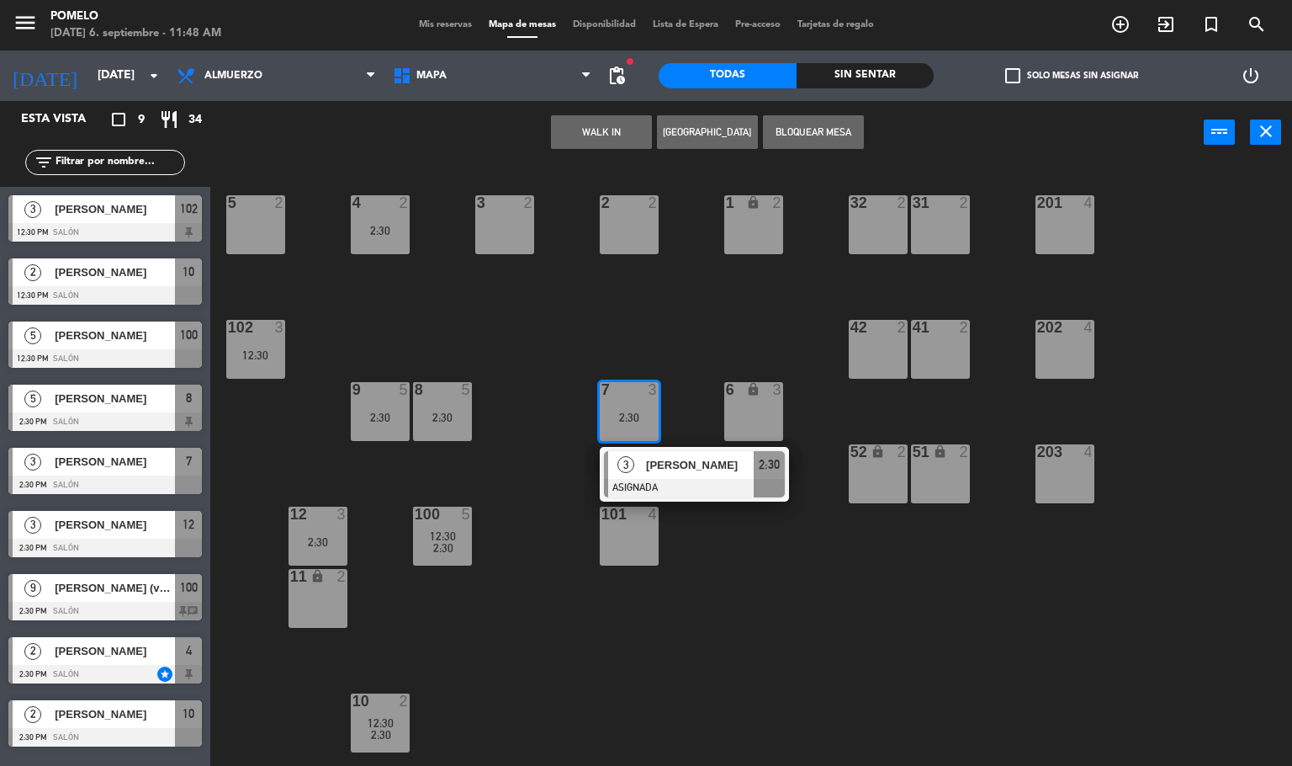
click at [634, 333] on div "4 2 2:30 3 2 2 2 1 lock 2 5 2 32 2 31 2 201 4 102 3 12:30 202 4 42 2 41 2 8 5 2…" at bounding box center [757, 466] width 1069 height 602
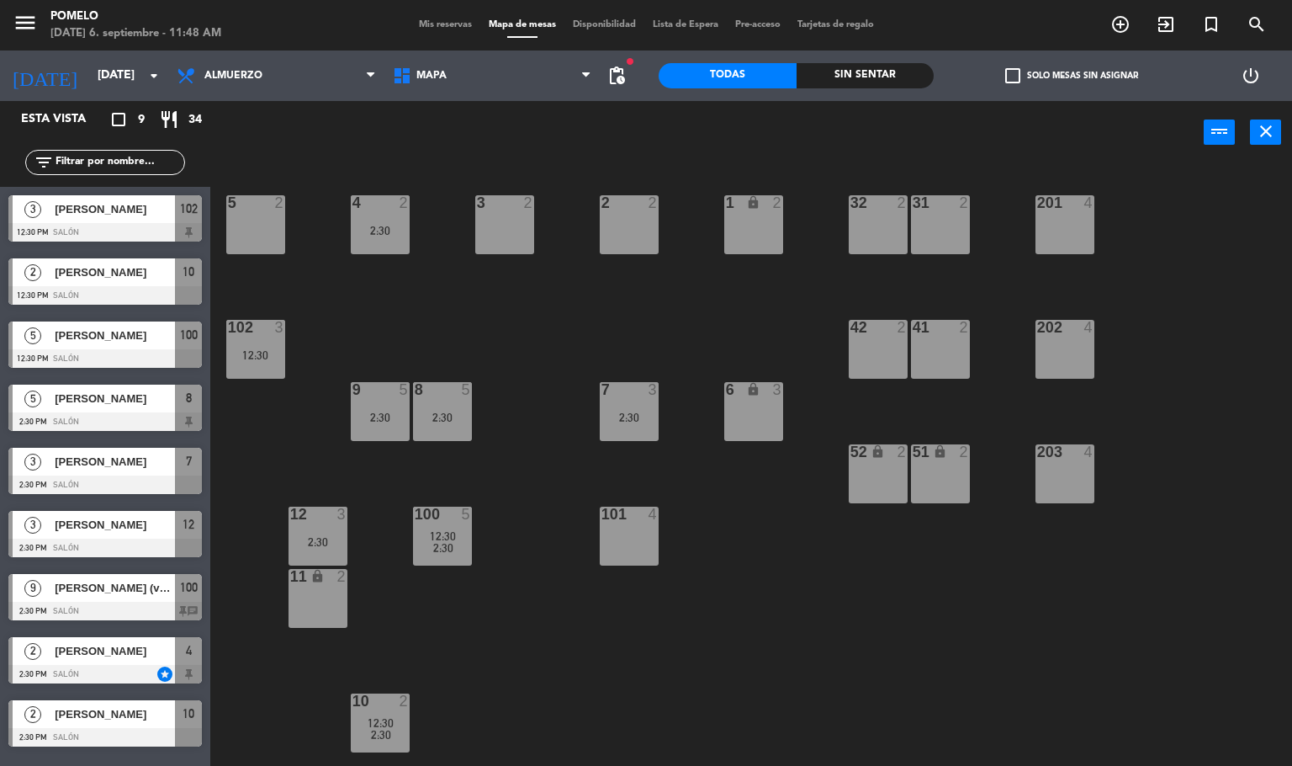
click at [473, 501] on div "4 2 2:30 3 2 2 2 1 lock 2 5 2 32 2 31 2 201 4 102 3 12:30 202 4 42 2 41 2 8 5 2…" at bounding box center [757, 466] width 1069 height 602
click at [331, 531] on div "12 3 2:30" at bounding box center [318, 535] width 59 height 59
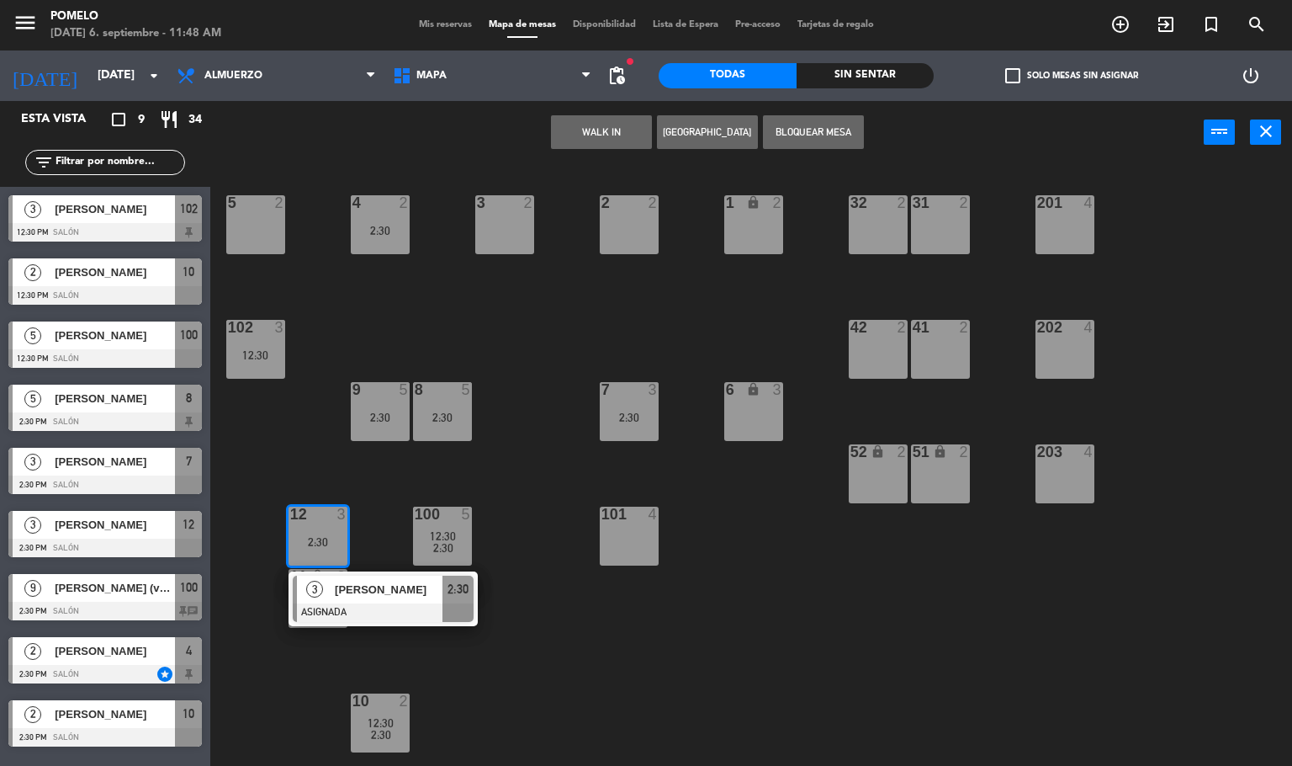
click at [339, 432] on div "4 2 2:30 3 2 2 2 1 lock 2 5 2 32 2 31 2 201 4 102 3 12:30 202 4 42 2 41 2 8 5 2…" at bounding box center [757, 466] width 1069 height 602
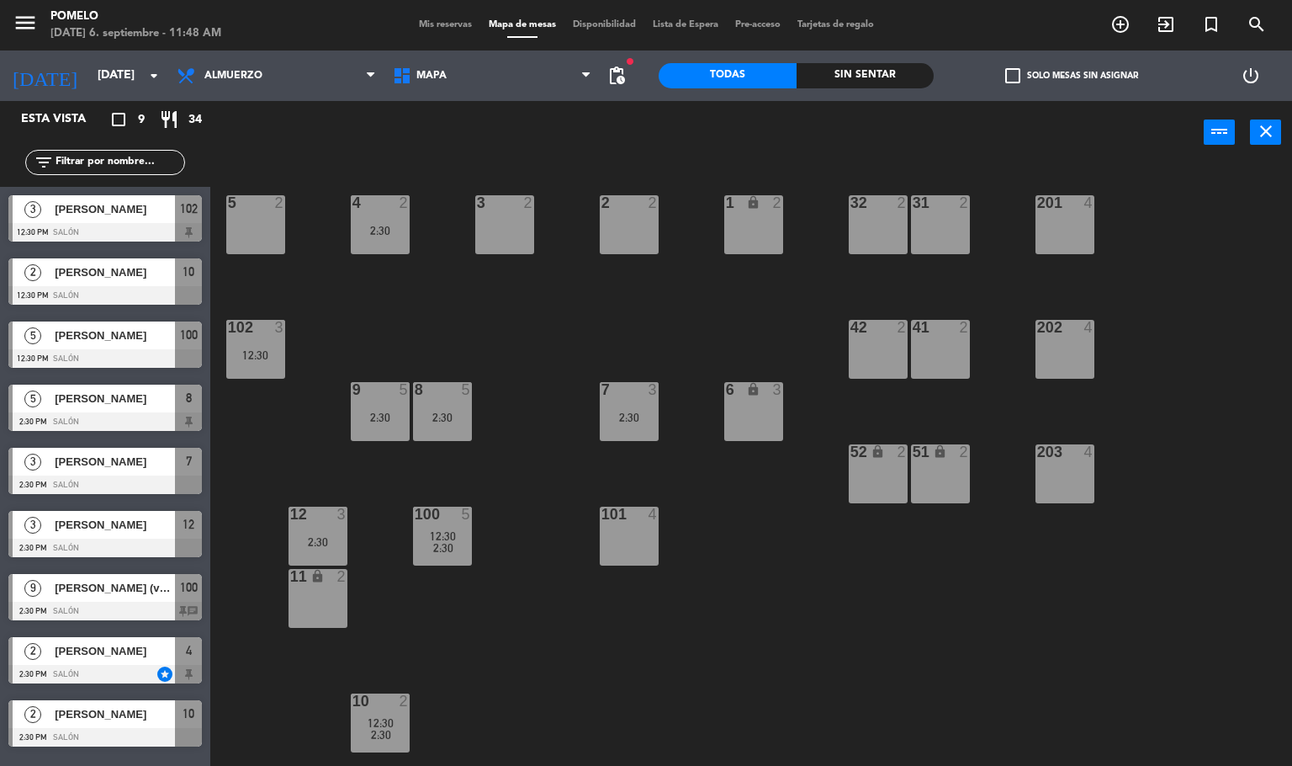
click at [566, 311] on div "4 2 2:30 3 2 2 2 1 lock 2 5 2 32 2 31 2 201 4 102 3 12:30 202 4 42 2 41 2 8 5 2…" at bounding box center [757, 466] width 1069 height 602
click at [440, 24] on span "Mis reservas" at bounding box center [446, 24] width 70 height 9
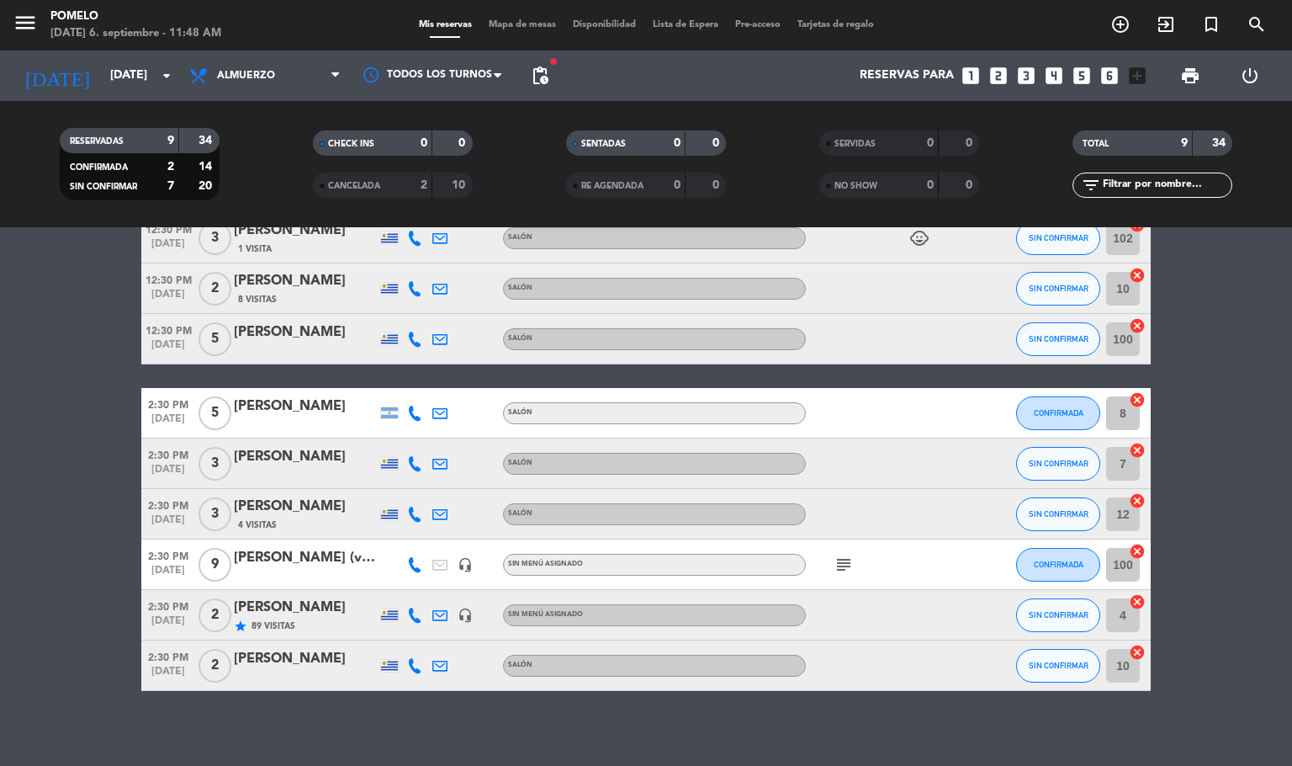
scroll to position [156, 0]
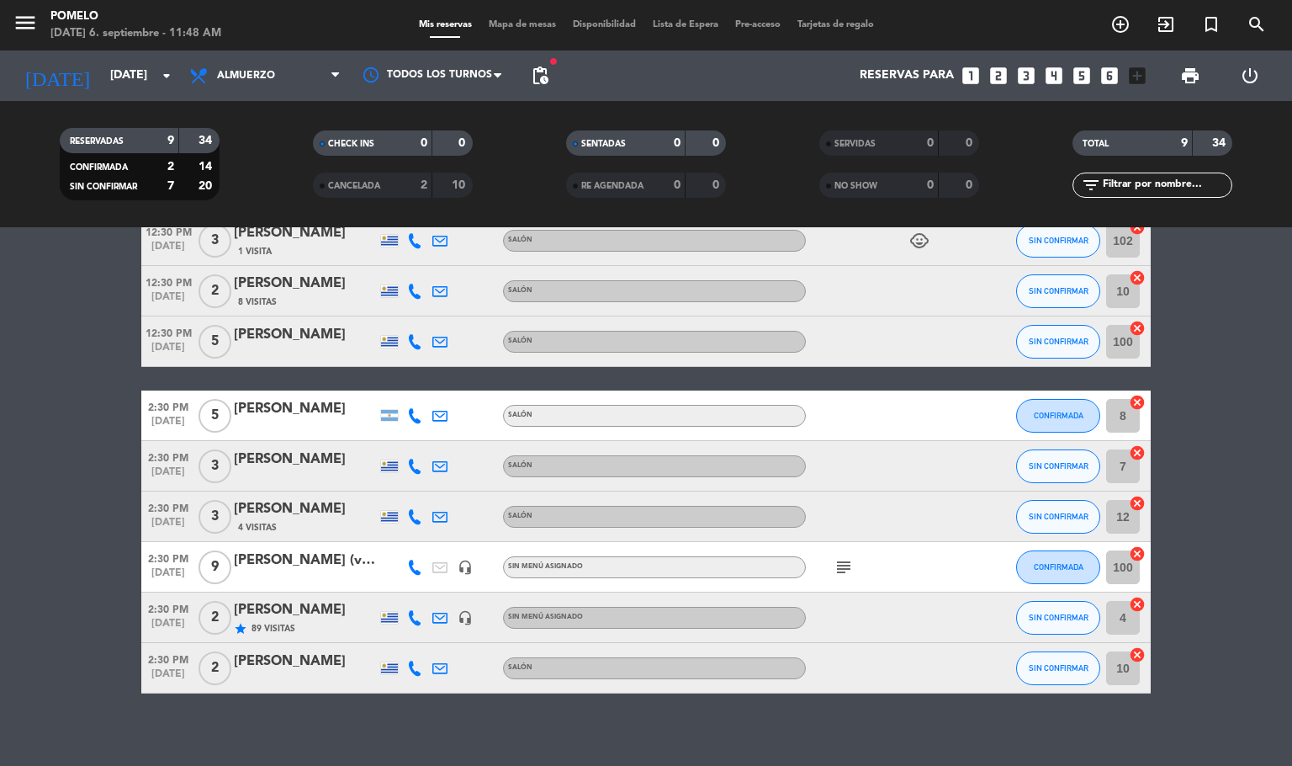
click at [414, 467] on icon at bounding box center [414, 466] width 15 height 15
click at [427, 437] on span "content_paste" at bounding box center [433, 437] width 13 height 13
click at [443, 757] on div "Ocultar nota Notas para almuerzo info_outline [GEOGRAPHIC_DATA] (VANS) ULTRA CU…" at bounding box center [646, 496] width 1292 height 538
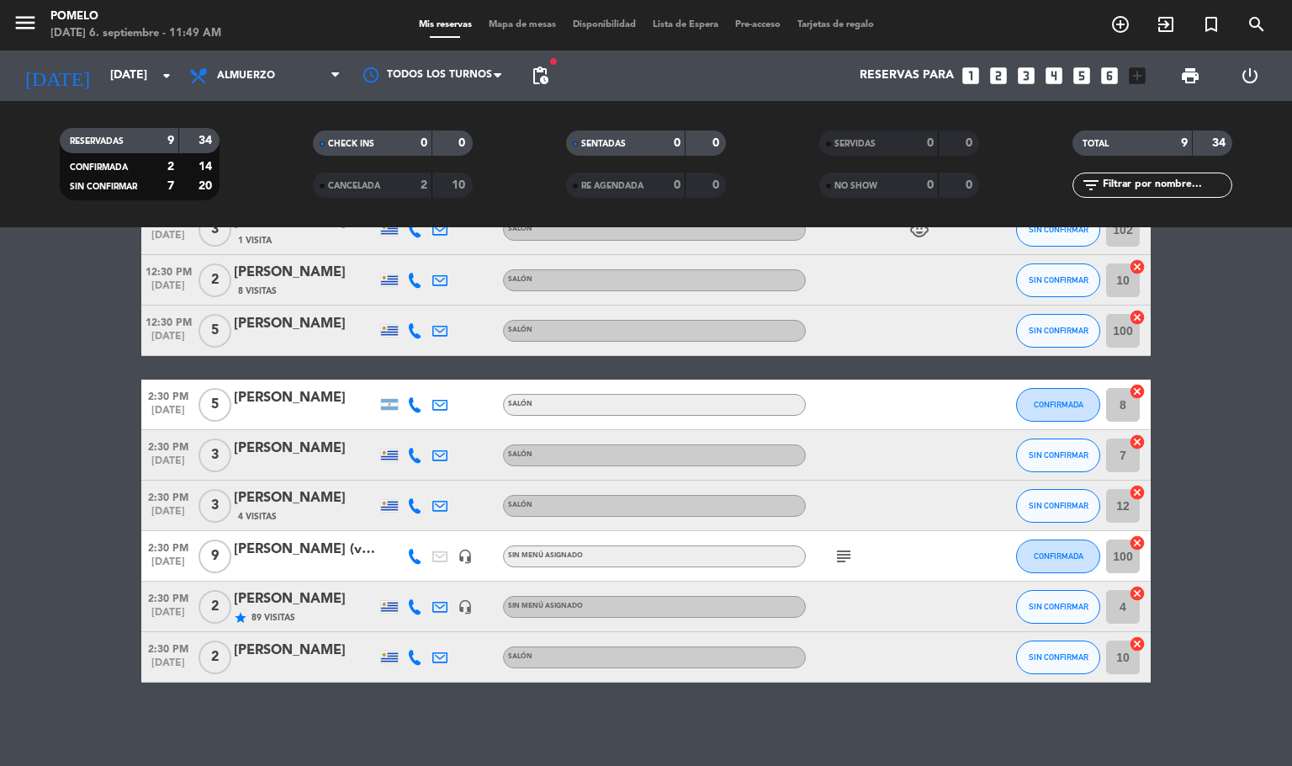
scroll to position [169, 0]
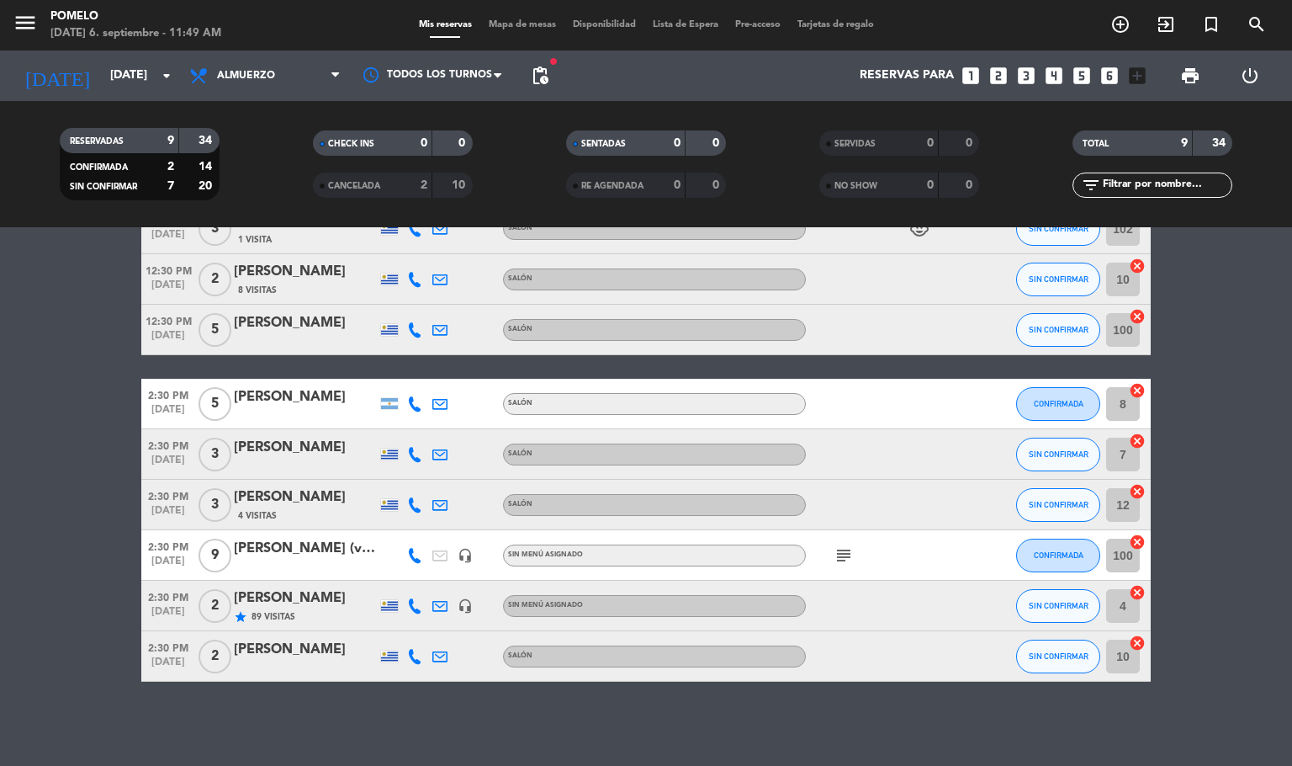
click at [410, 507] on icon at bounding box center [414, 504] width 15 height 15
click at [427, 478] on span "content_paste" at bounding box center [433, 475] width 13 height 13
click at [1267, 483] on bookings-row "12:30 PM [DATE] 3 [PERSON_NAME] 1 Visita Salón child_care SIN CONFIRMAR 102 can…" at bounding box center [646, 443] width 1292 height 478
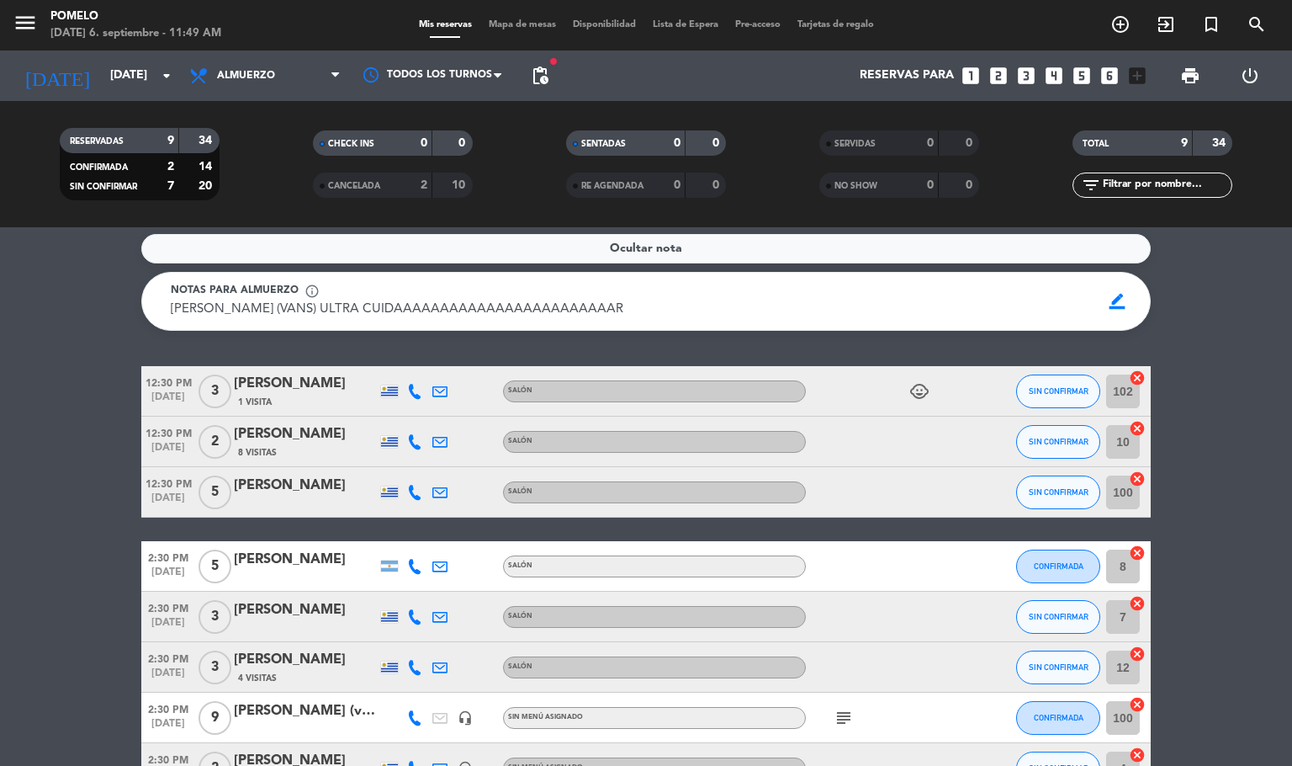
scroll to position [0, 0]
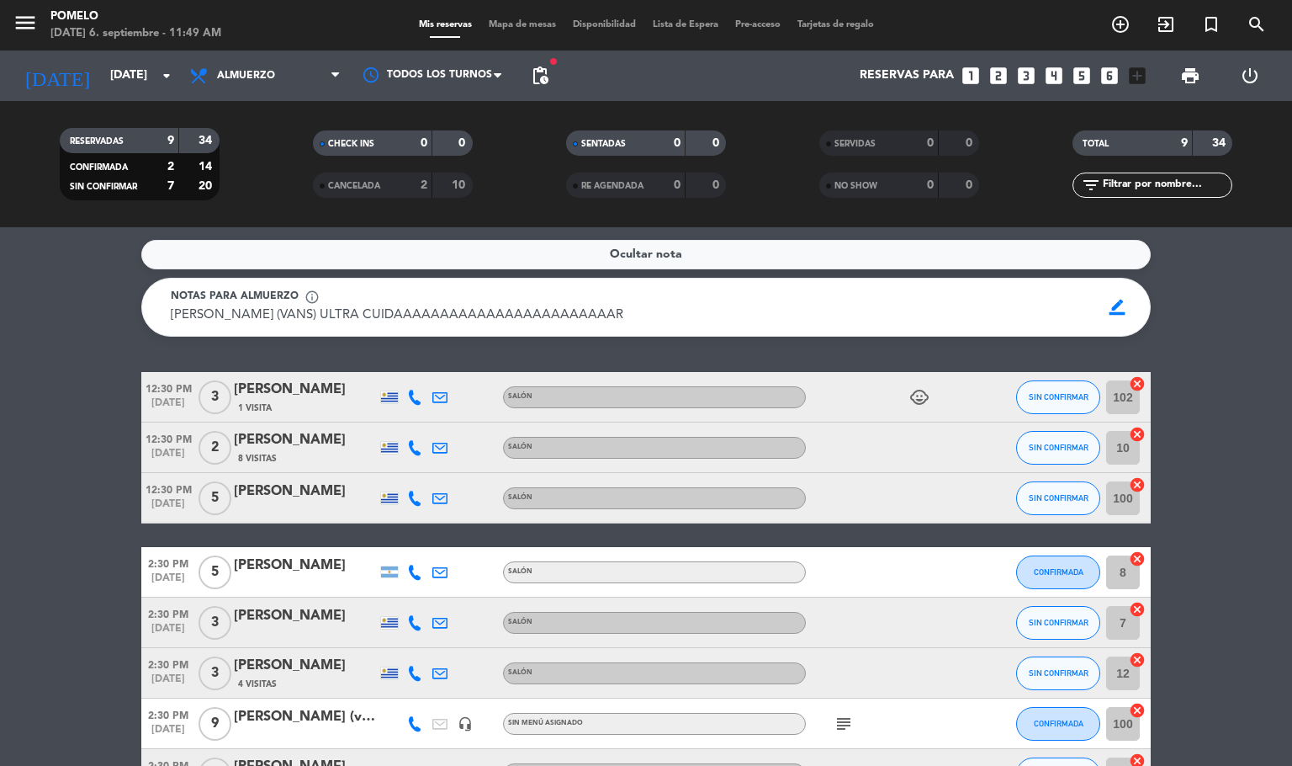
click at [518, 15] on div "menu Pomelo [DATE] 6. septiembre - 11:49 AM Mis reservas Mapa de mesas Disponib…" at bounding box center [646, 25] width 1292 height 50
click at [523, 16] on div "menu Pomelo [DATE] 6. septiembre - 11:49 AM Mis reservas Mapa de mesas Disponib…" at bounding box center [646, 25] width 1292 height 50
click at [528, 20] on span "Mapa de mesas" at bounding box center [522, 24] width 84 height 9
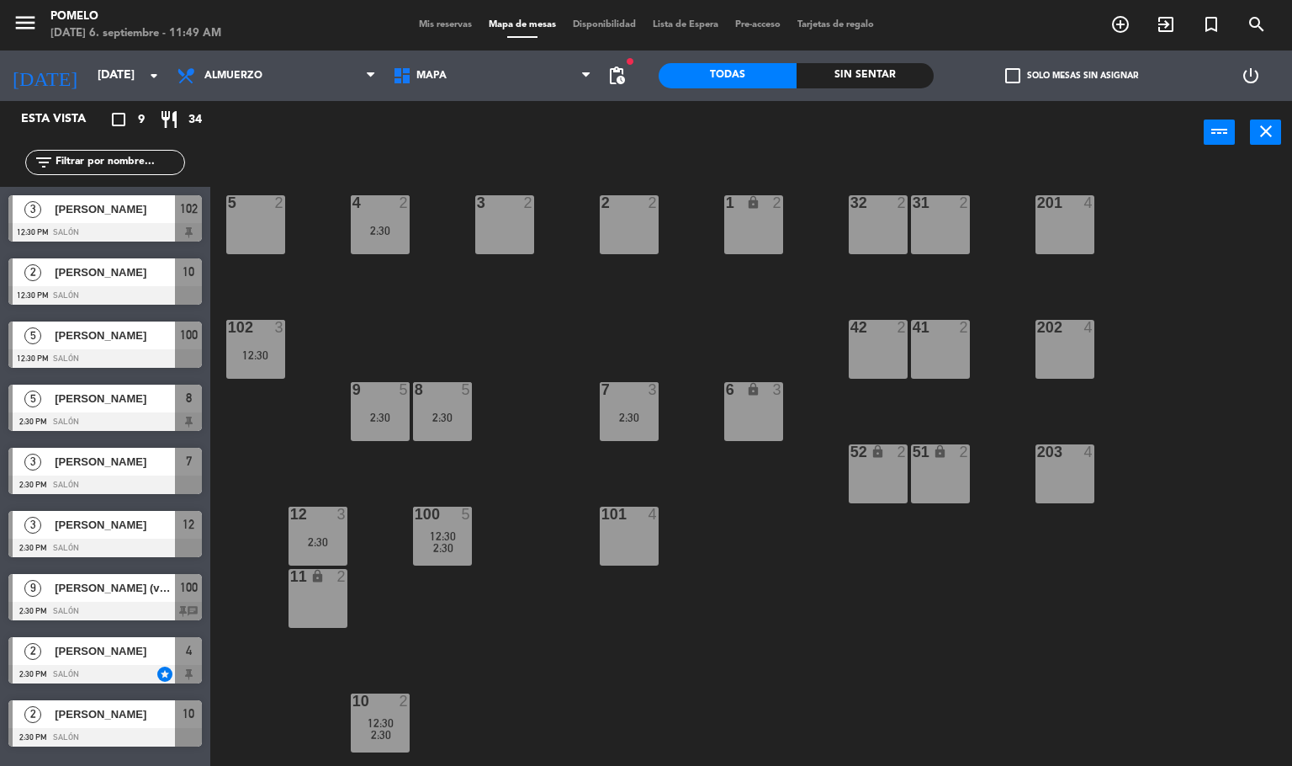
drag, startPoint x: 722, startPoint y: 681, endPoint x: 359, endPoint y: 485, distance: 412.6
click at [717, 682] on div "4 2 2:30 3 2 2 2 1 lock 2 5 2 32 2 31 2 201 4 102 3 12:30 202 4 42 2 41 2 8 5 2…" at bounding box center [757, 466] width 1069 height 602
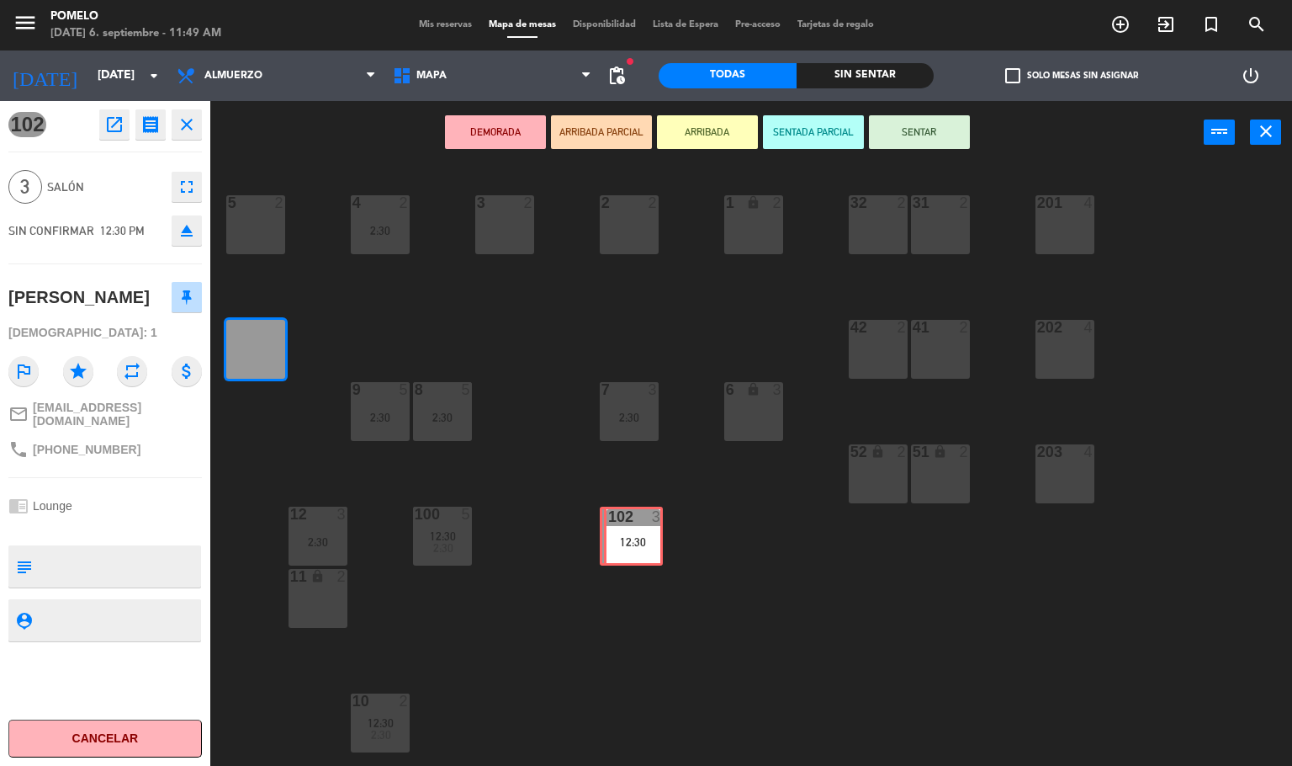
drag, startPoint x: 248, startPoint y: 326, endPoint x: 623, endPoint y: 512, distance: 418.8
click at [623, 512] on div "4 2 2:30 3 2 2 2 1 lock 2 5 2 32 2 31 2 201 4 102 3 12:30 102 3 12:30 202 4 42 …" at bounding box center [757, 466] width 1069 height 602
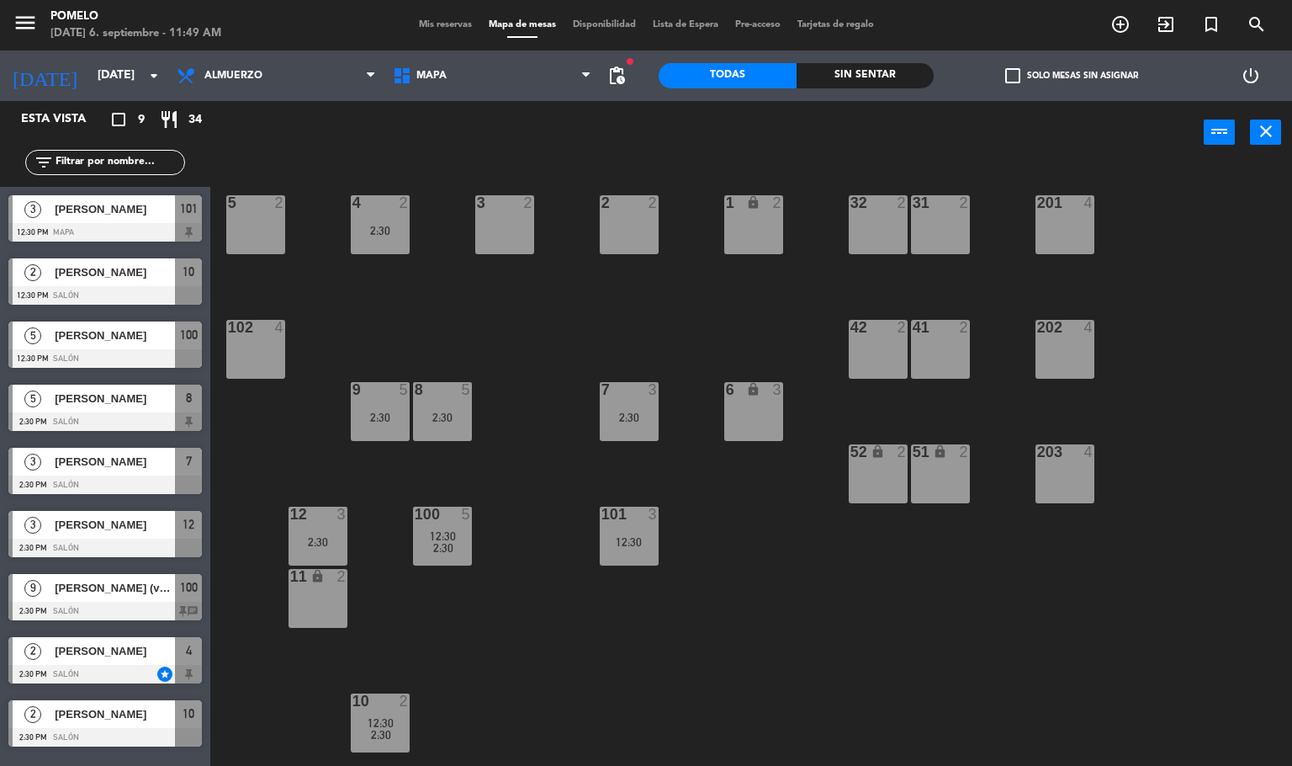
click at [756, 512] on div "4 2 2:30 3 2 2 2 1 lock 2 5 2 32 2 31 2 201 4 102 4 202 4 42 2 41 2 8 5 2:30 7 …" at bounding box center [757, 466] width 1069 height 602
click at [381, 394] on div at bounding box center [380, 389] width 28 height 15
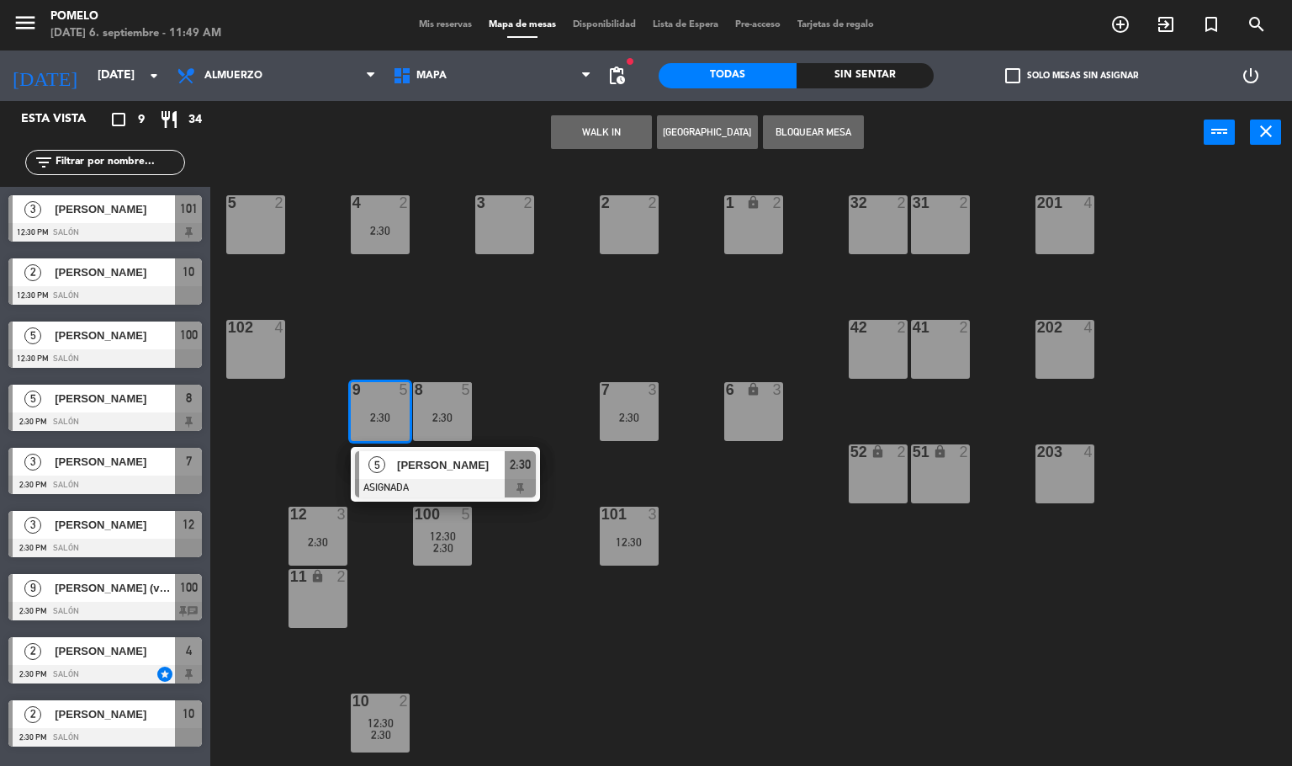
click at [490, 369] on div "4 2 2:30 3 2 2 2 1 lock 2 5 2 32 2 31 2 201 4 102 4 202 4 42 2 41 2 8 5 2:30 7 …" at bounding box center [757, 466] width 1069 height 602
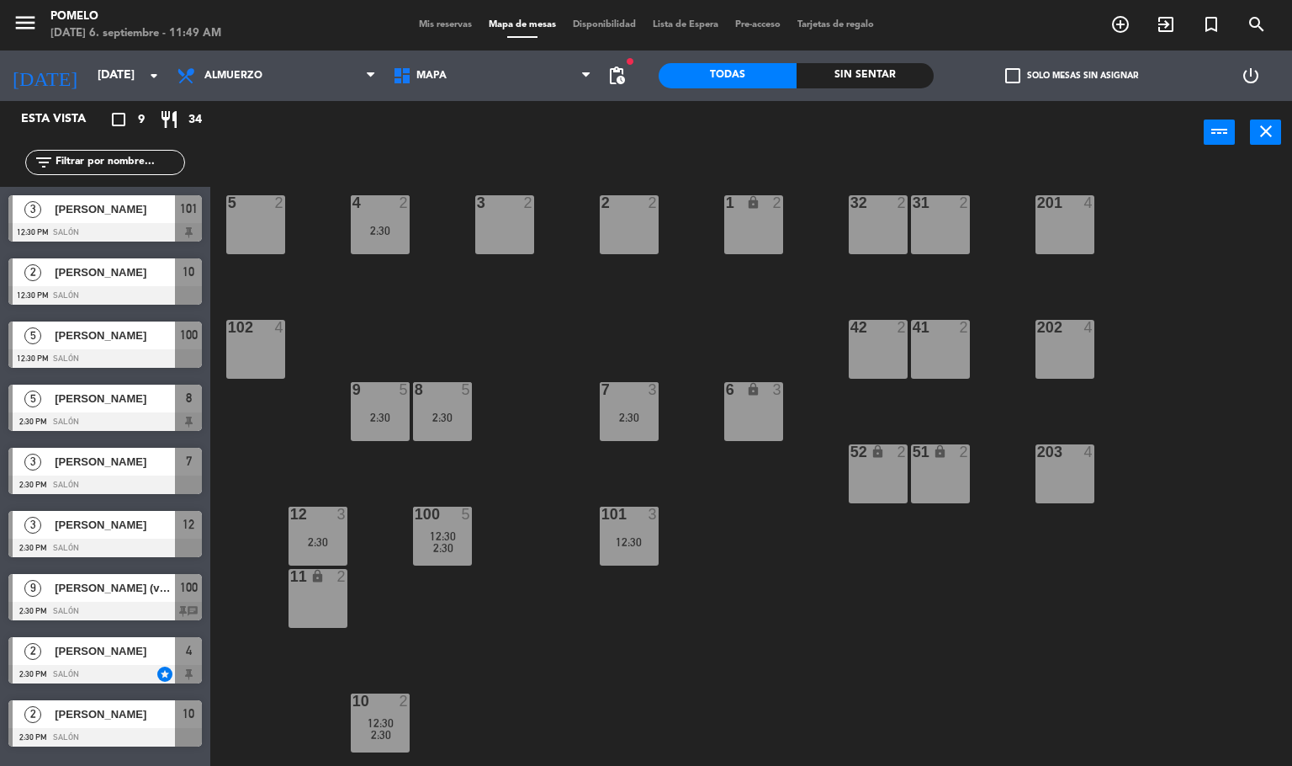
click at [437, 407] on div "8 5 2:30" at bounding box center [442, 411] width 59 height 59
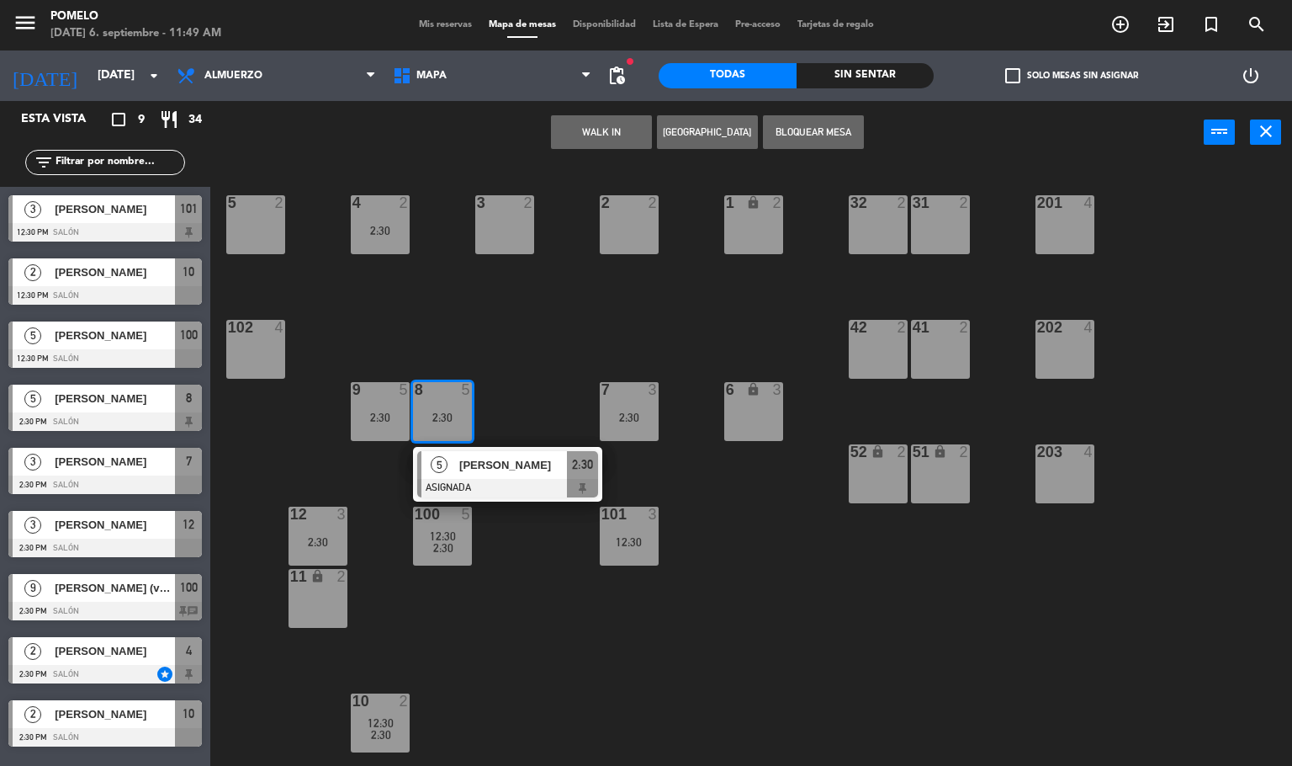
click at [396, 419] on div "2:30" at bounding box center [380, 417] width 59 height 12
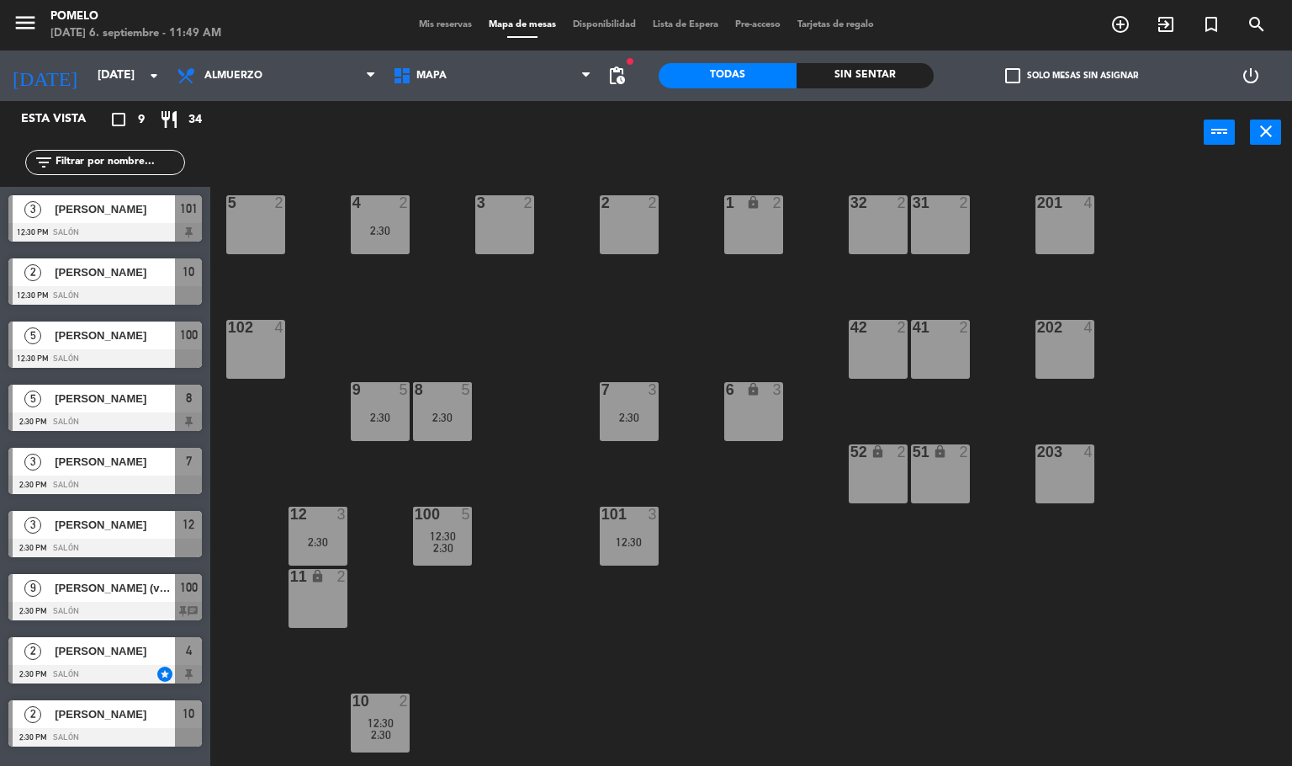
click at [358, 417] on div "2:30" at bounding box center [380, 417] width 59 height 12
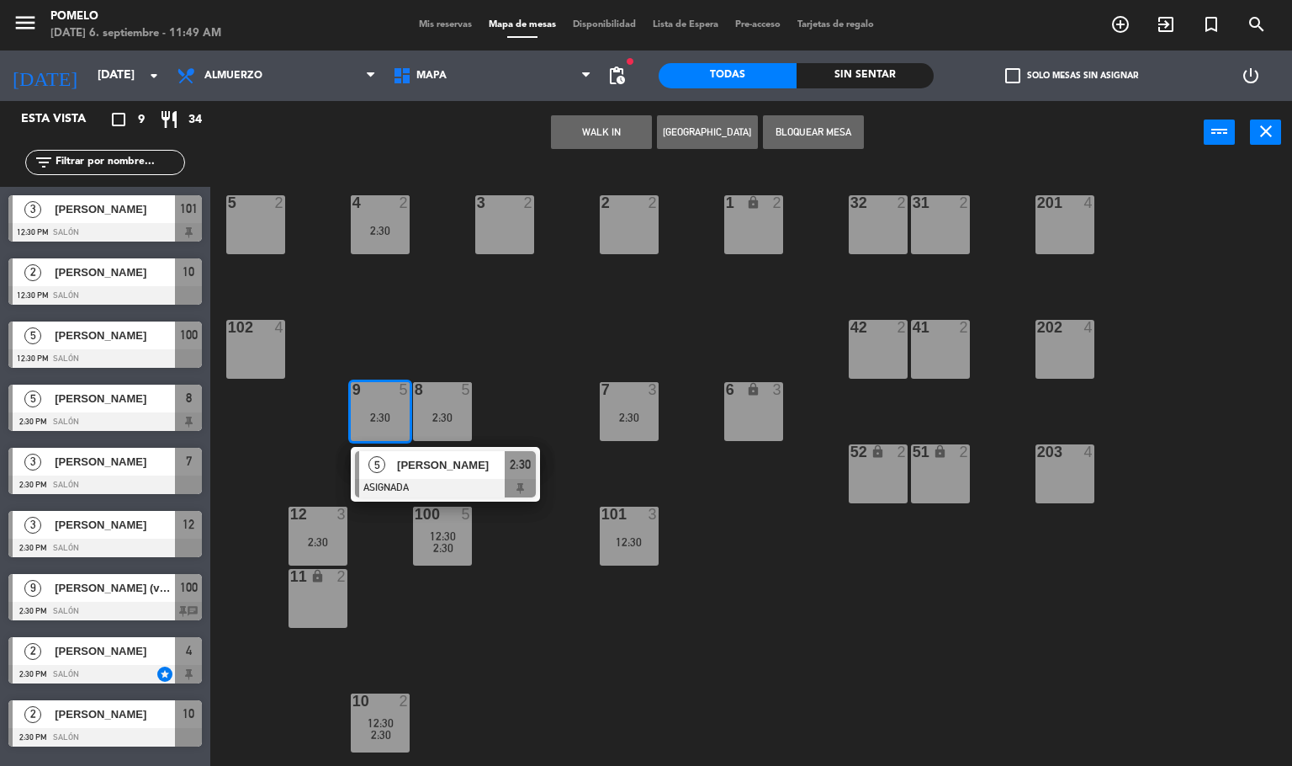
click at [512, 314] on div "4 2 2:30 3 2 2 2 1 lock 2 5 2 32 2 31 2 201 4 102 4 202 4 42 2 41 2 8 5 2:30 7 …" at bounding box center [757, 466] width 1069 height 602
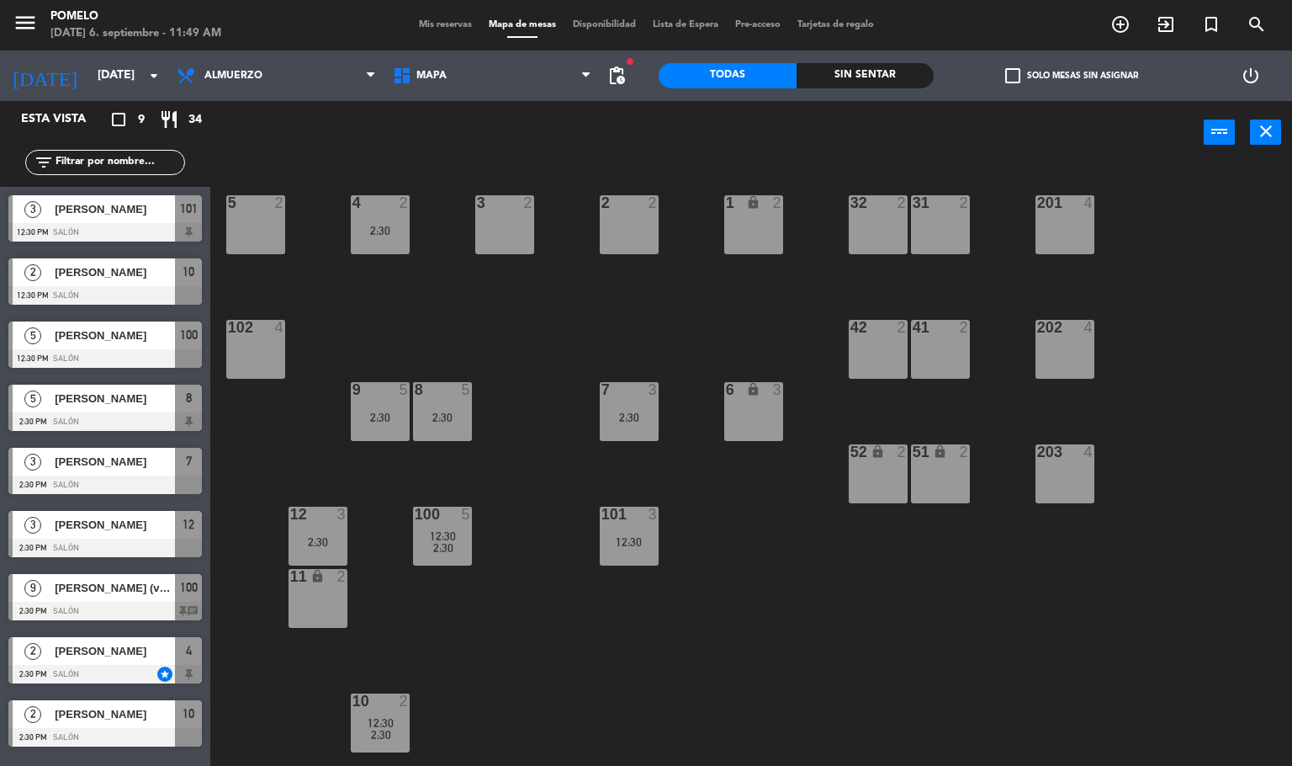
click at [649, 411] on div "2:30" at bounding box center [629, 417] width 59 height 13
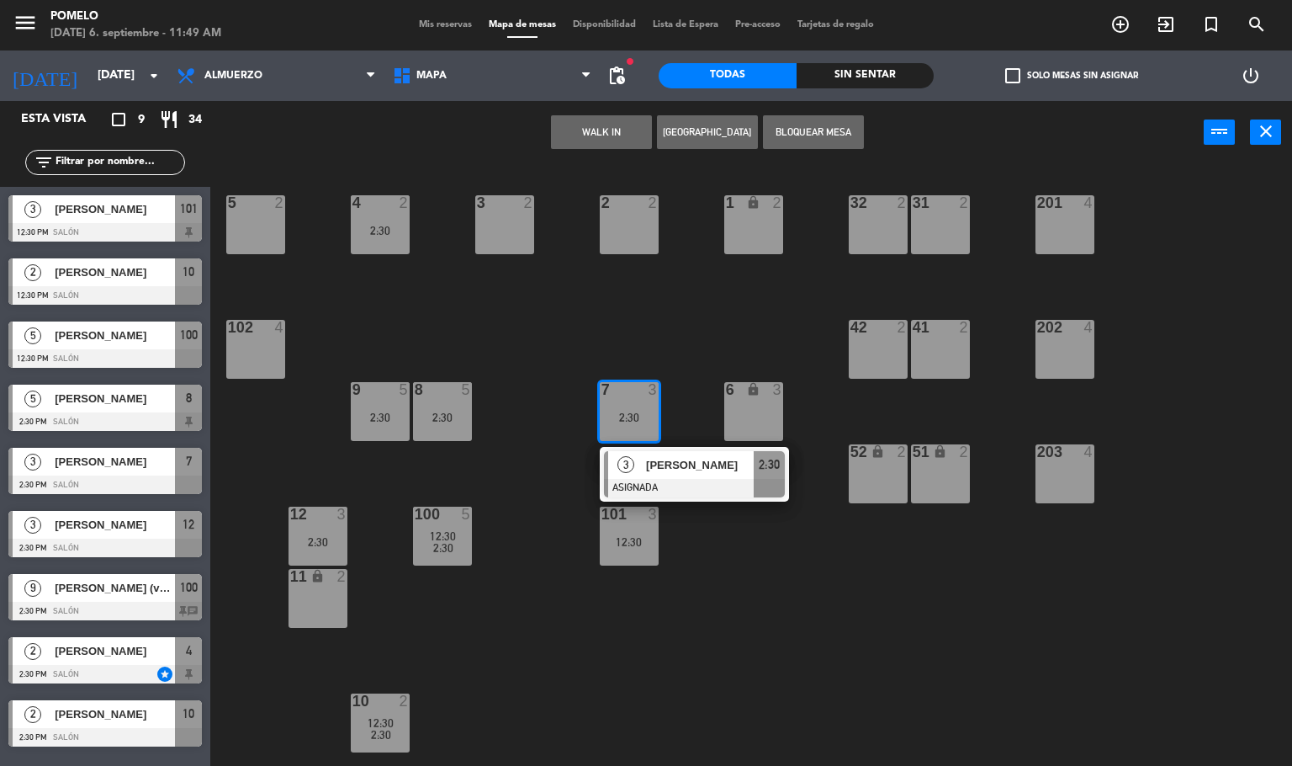
click at [606, 359] on div "4 2 2:30 3 2 2 2 1 lock 2 5 2 32 2 31 2 201 4 102 4 202 4 42 2 41 2 8 5 2:30 7 …" at bounding box center [757, 466] width 1069 height 602
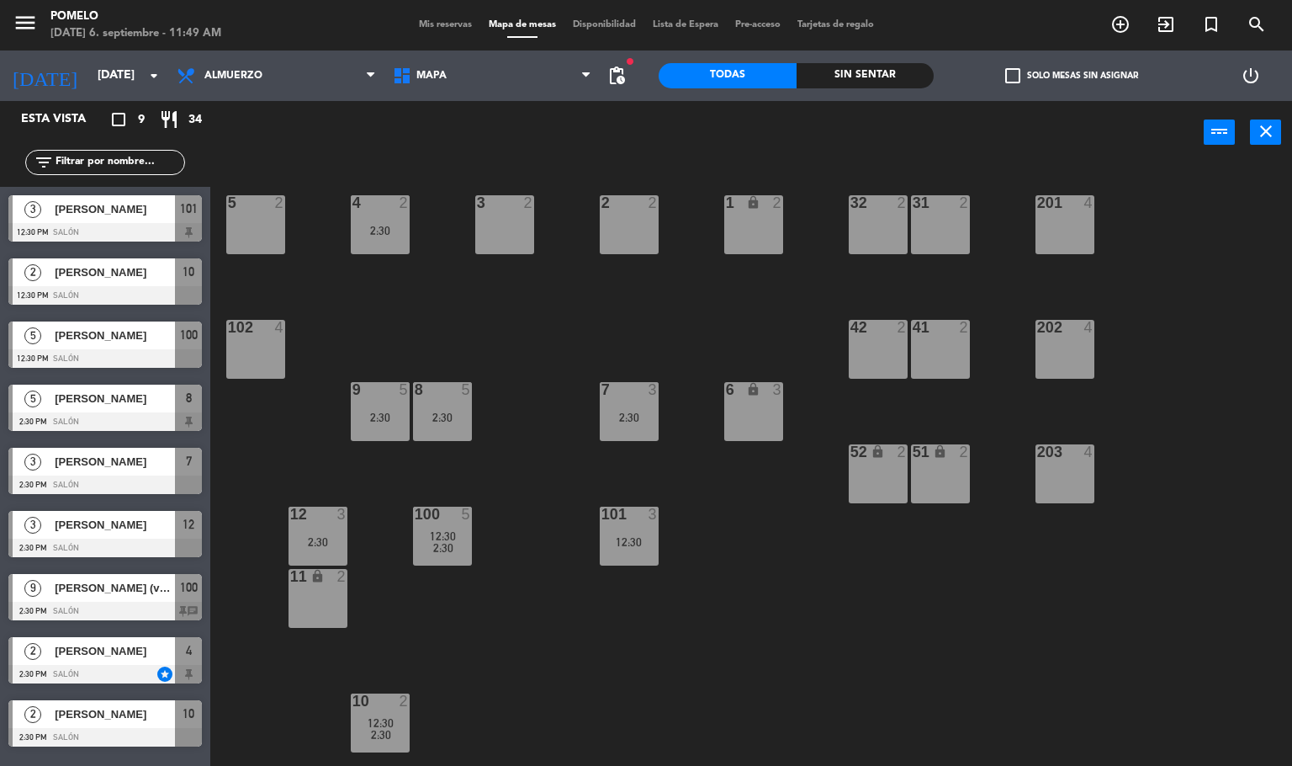
click at [556, 651] on div "4 2 2:30 3 2 2 2 1 lock 2 5 2 32 2 31 2 201 4 102 4 202 4 42 2 41 2 8 5 2:30 7 …" at bounding box center [757, 466] width 1069 height 602
click at [411, 727] on div "4 2 2:30 3 2 2 2 1 lock 2 5 2 32 2 31 2 201 4 102 4 202 4 42 2 41 2 8 5 2:30 7 …" at bounding box center [757, 466] width 1069 height 602
click at [397, 718] on div "12:30" at bounding box center [380, 723] width 59 height 12
click at [454, 21] on span "Mis reservas" at bounding box center [446, 24] width 70 height 9
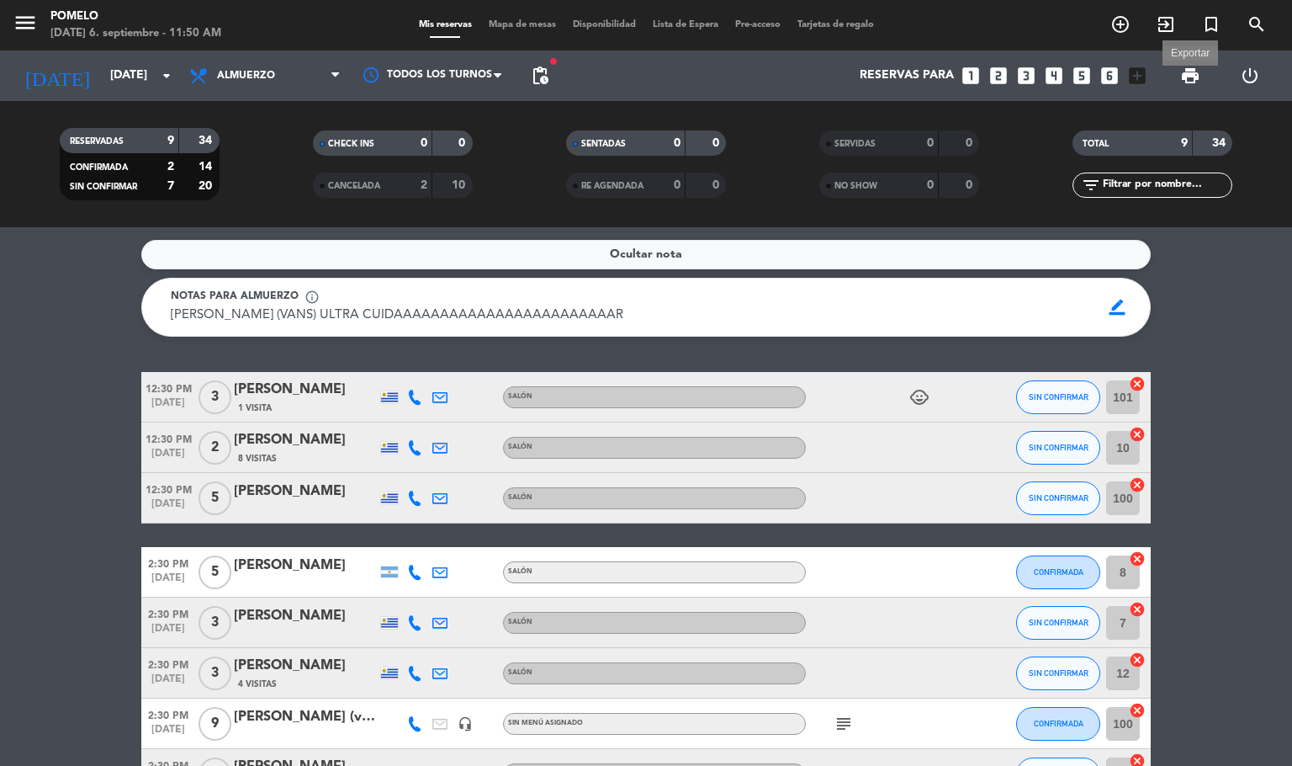
click at [1180, 76] on span "print" at bounding box center [1190, 76] width 20 height 20
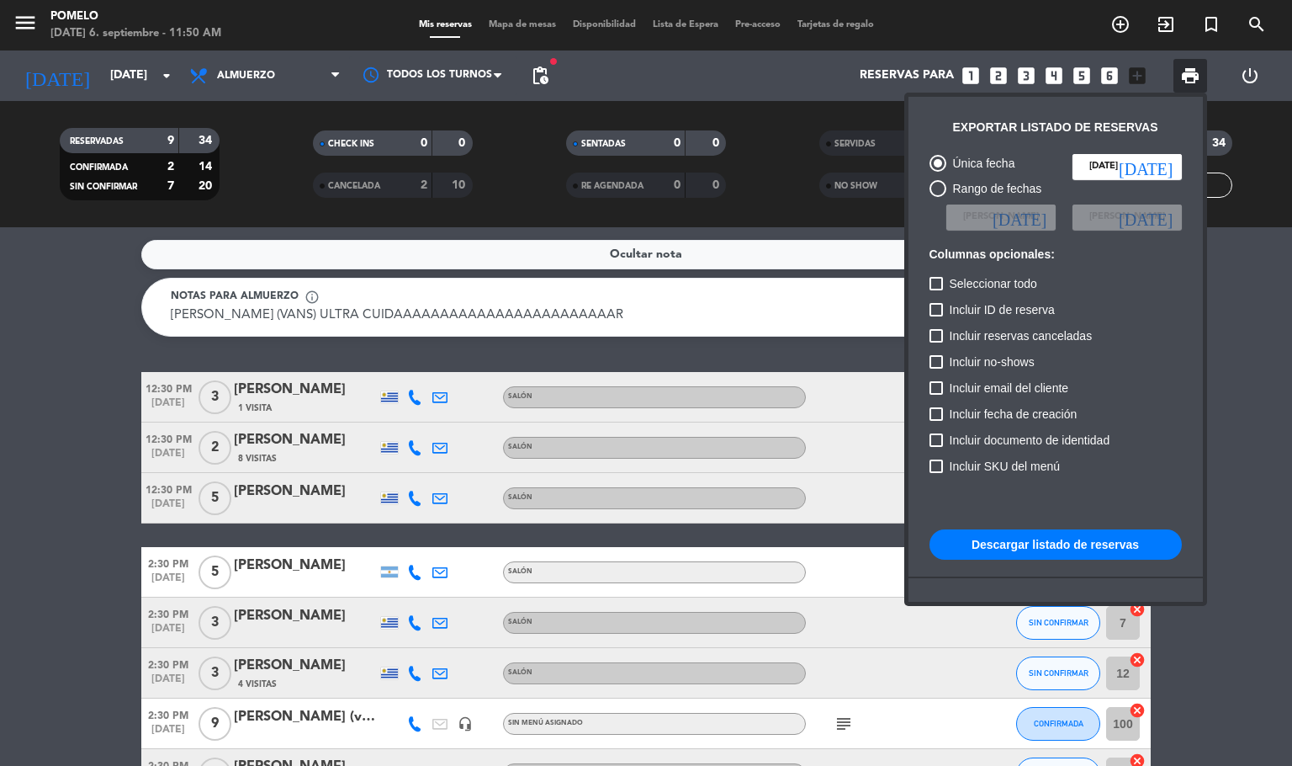
click at [1055, 549] on button "Descargar listado de reservas" at bounding box center [1056, 544] width 252 height 30
click at [1291, 543] on div at bounding box center [646, 383] width 1292 height 766
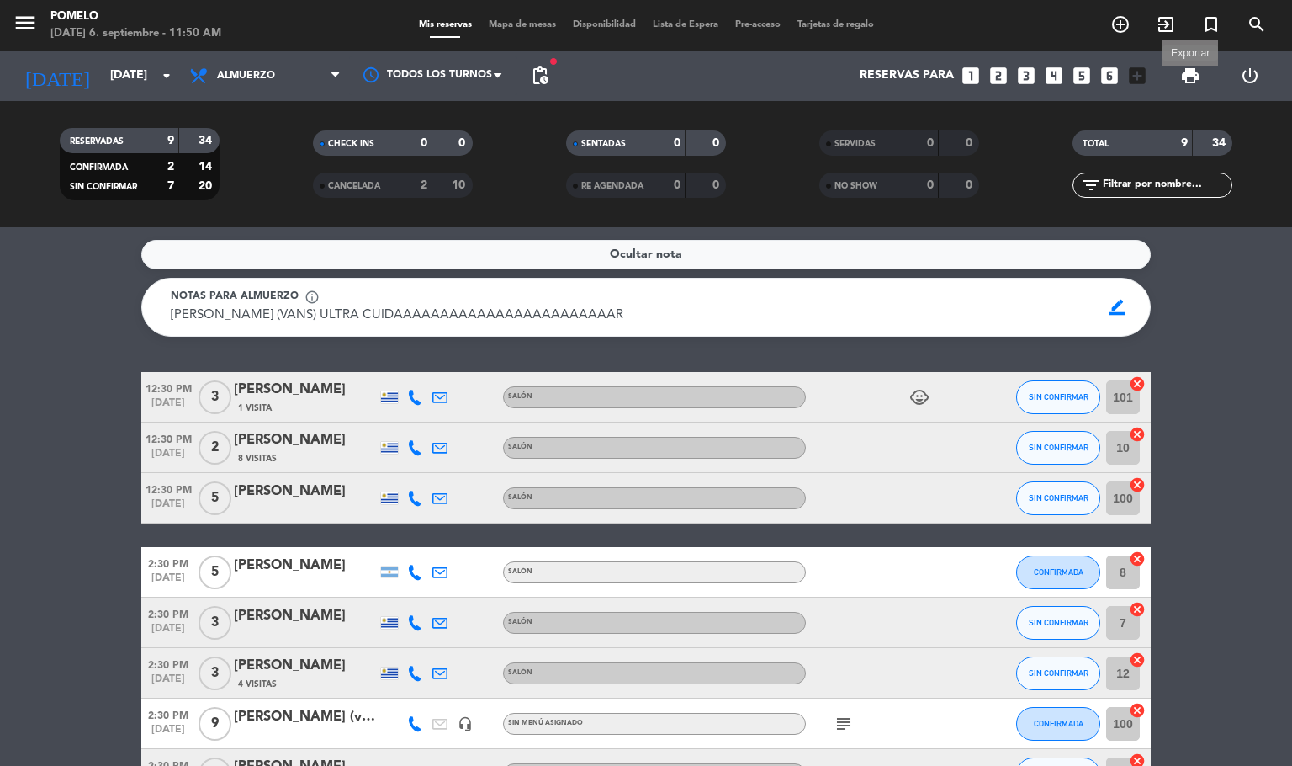
click at [1194, 73] on span "print" at bounding box center [1190, 76] width 20 height 20
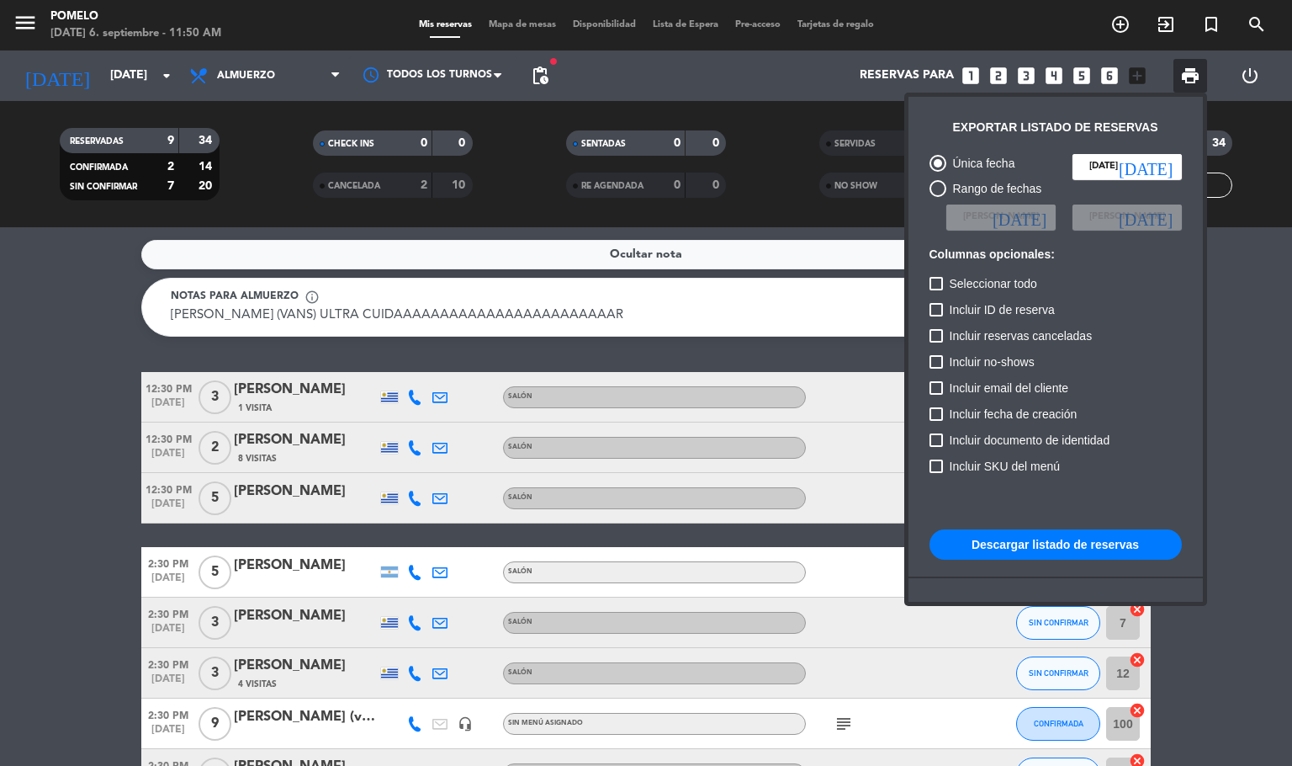
click at [1065, 551] on button "Descargar listado de reservas" at bounding box center [1056, 544] width 252 height 30
drag, startPoint x: 756, startPoint y: 336, endPoint x: 770, endPoint y: 326, distance: 17.5
click at [756, 334] on div at bounding box center [646, 383] width 1292 height 766
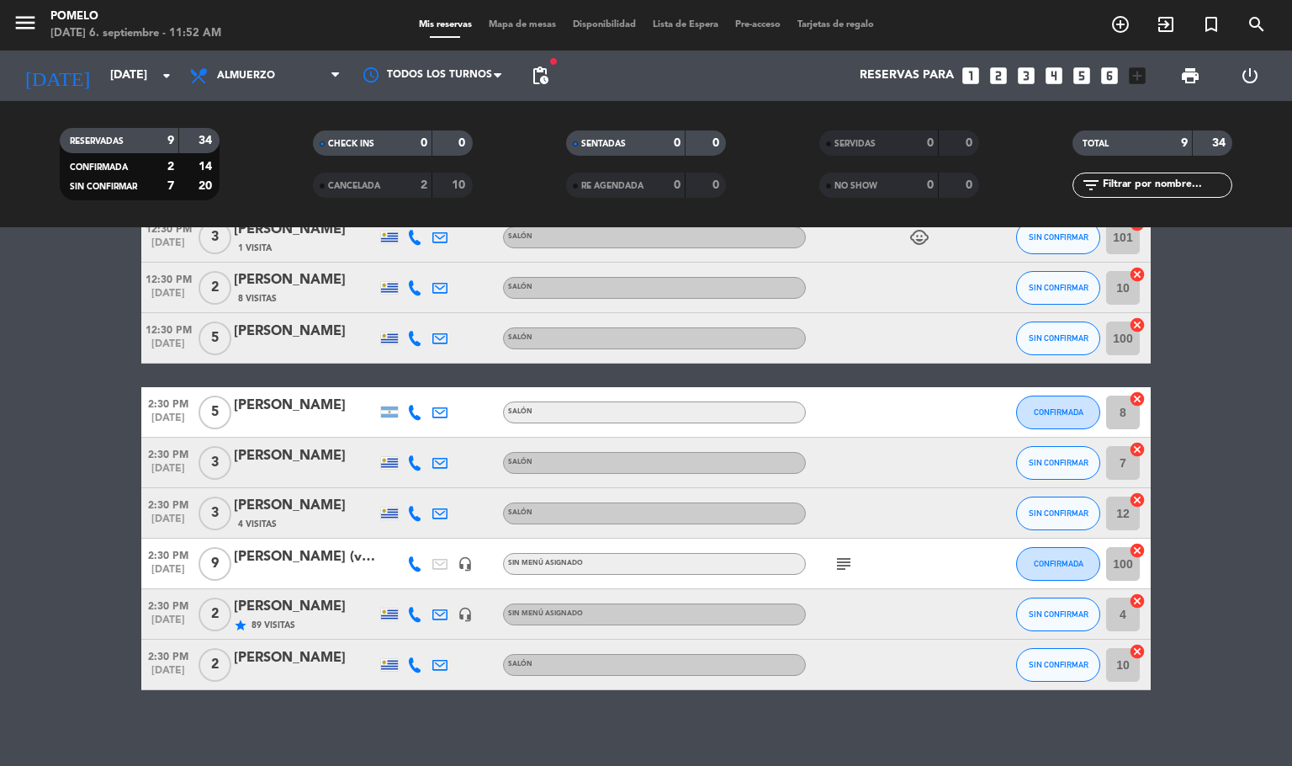
scroll to position [169, 0]
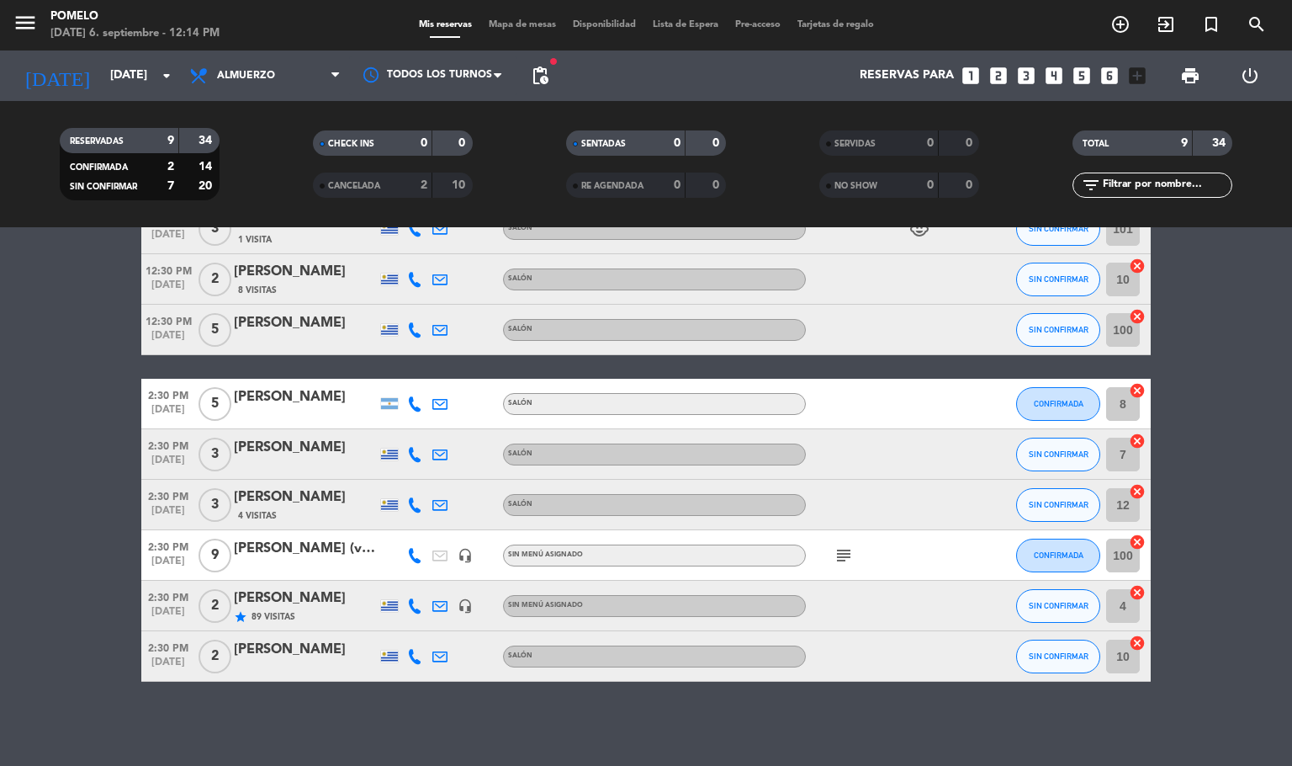
click at [1262, 518] on bookings-row "12:30 PM [DATE] 3 [PERSON_NAME] 1 Visita Salón child_care SIN CONFIRMAR 101 can…" at bounding box center [646, 443] width 1292 height 478
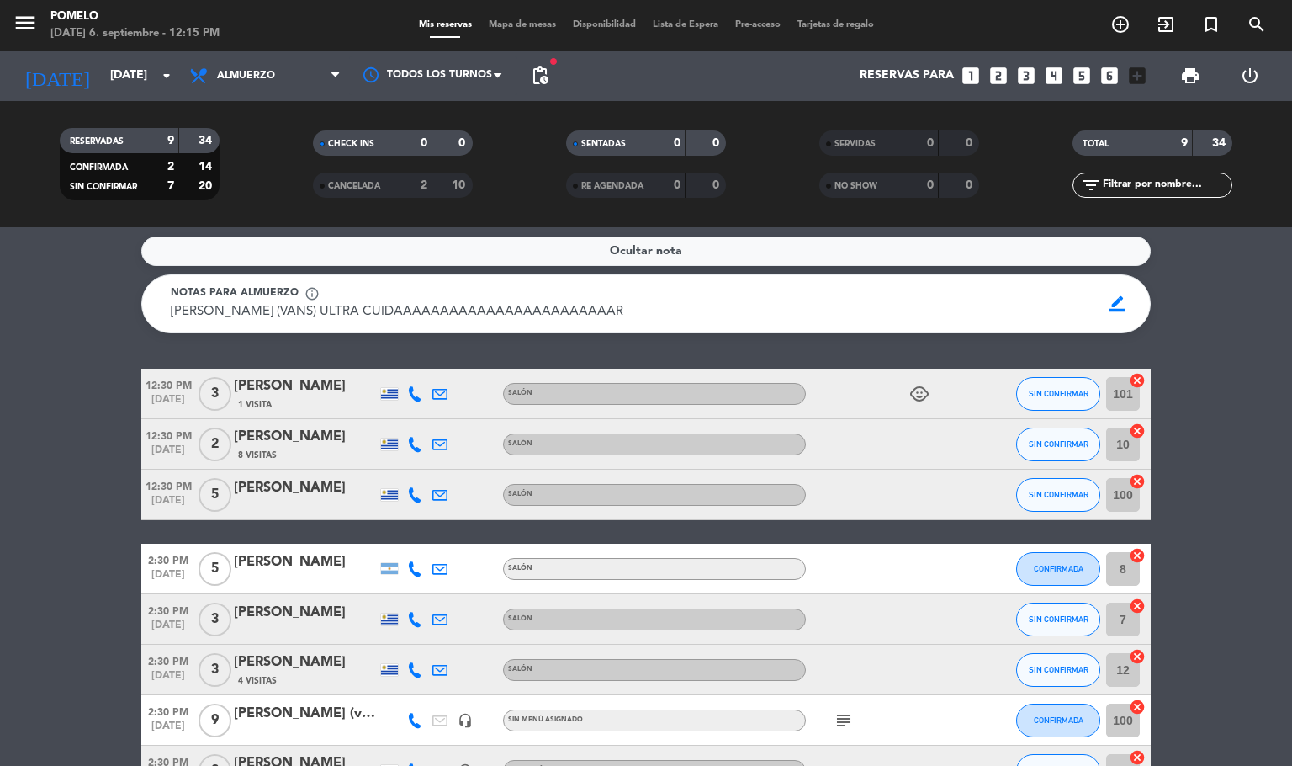
scroll to position [0, 0]
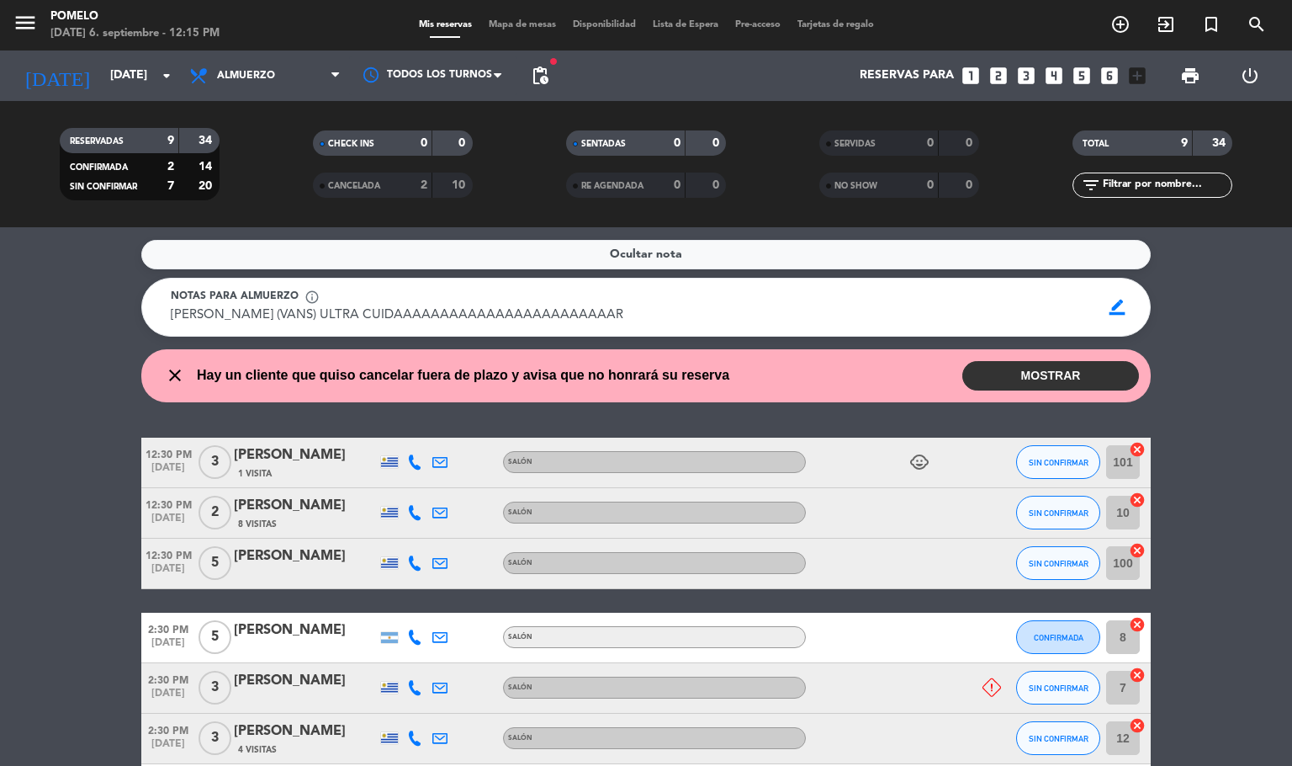
click at [1035, 379] on button "MOSTRAR" at bounding box center [1050, 375] width 177 height 29
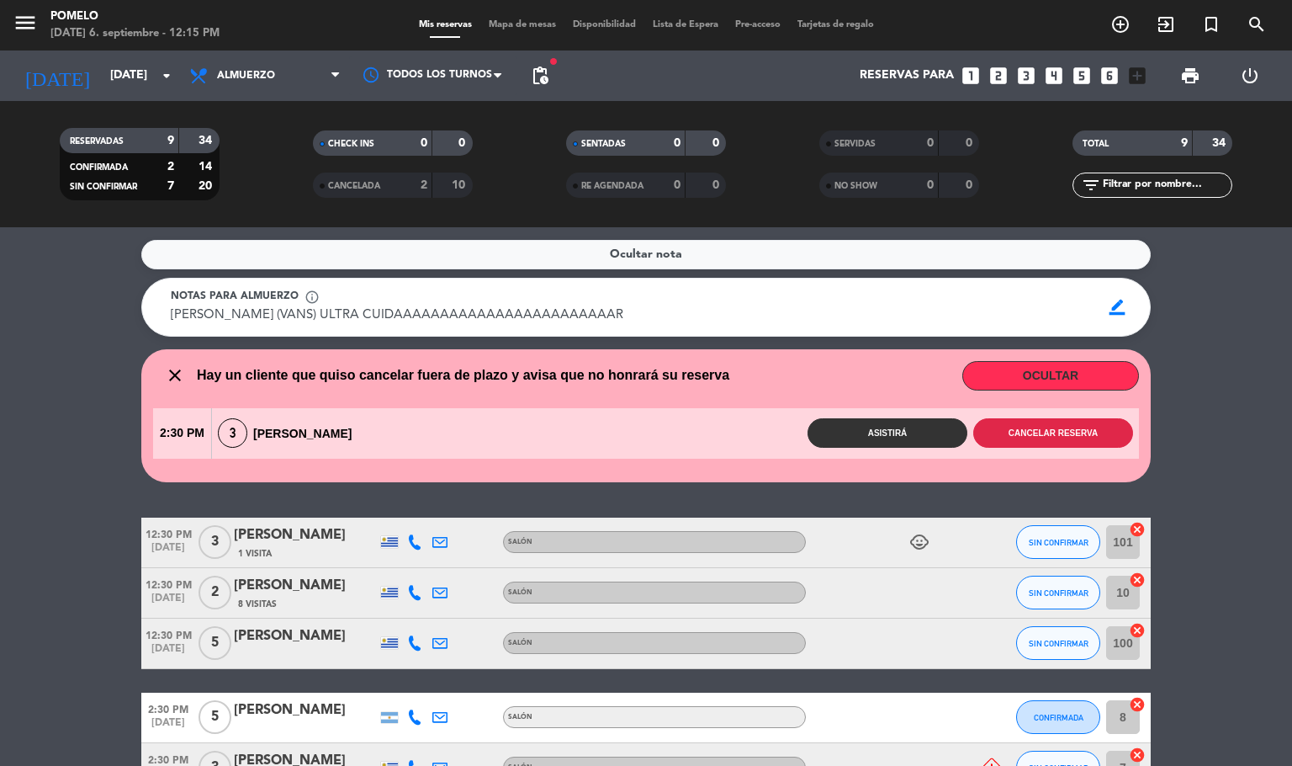
click at [1053, 432] on button "Cancelar reserva" at bounding box center [1053, 432] width 160 height 29
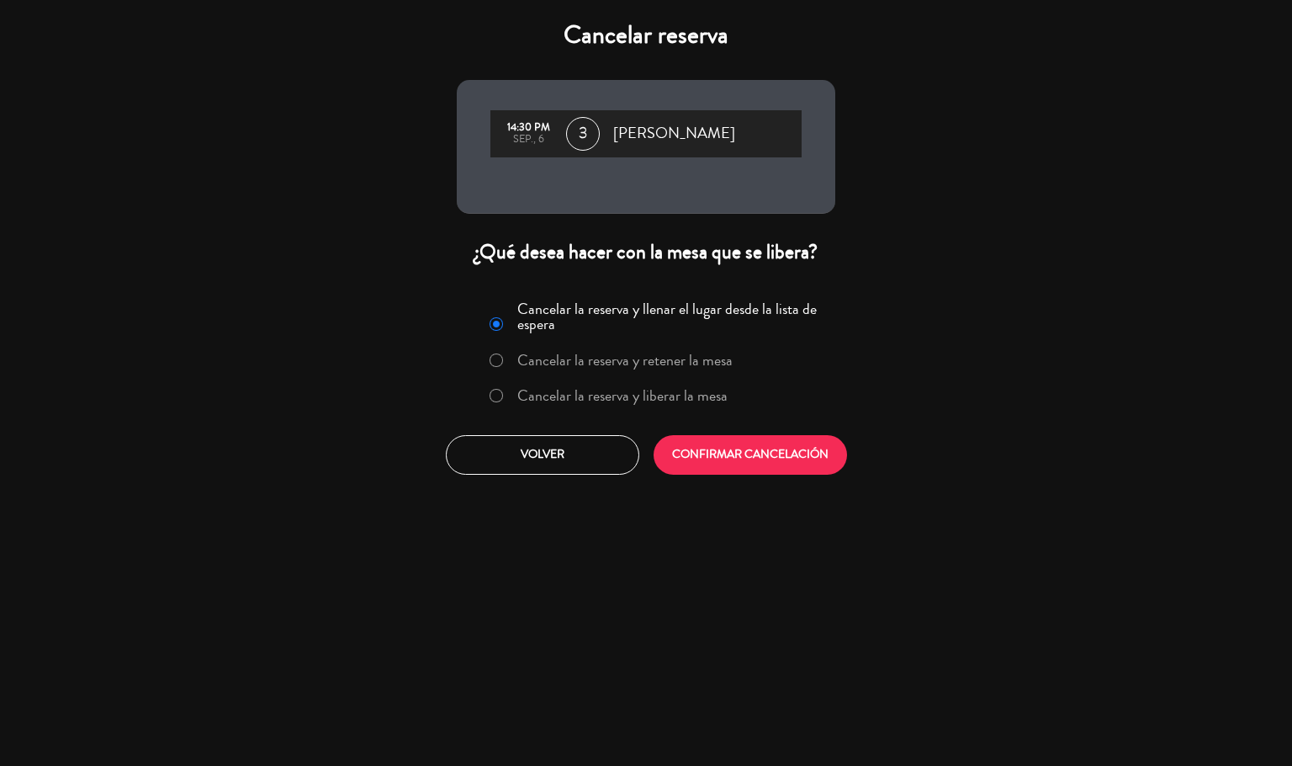
click at [669, 402] on label "Cancelar la reserva y liberar la mesa" at bounding box center [622, 395] width 210 height 15
click at [785, 463] on button "CONFIRMAR CANCELACIÓN" at bounding box center [751, 455] width 194 height 40
